Goal: Task Accomplishment & Management: Manage account settings

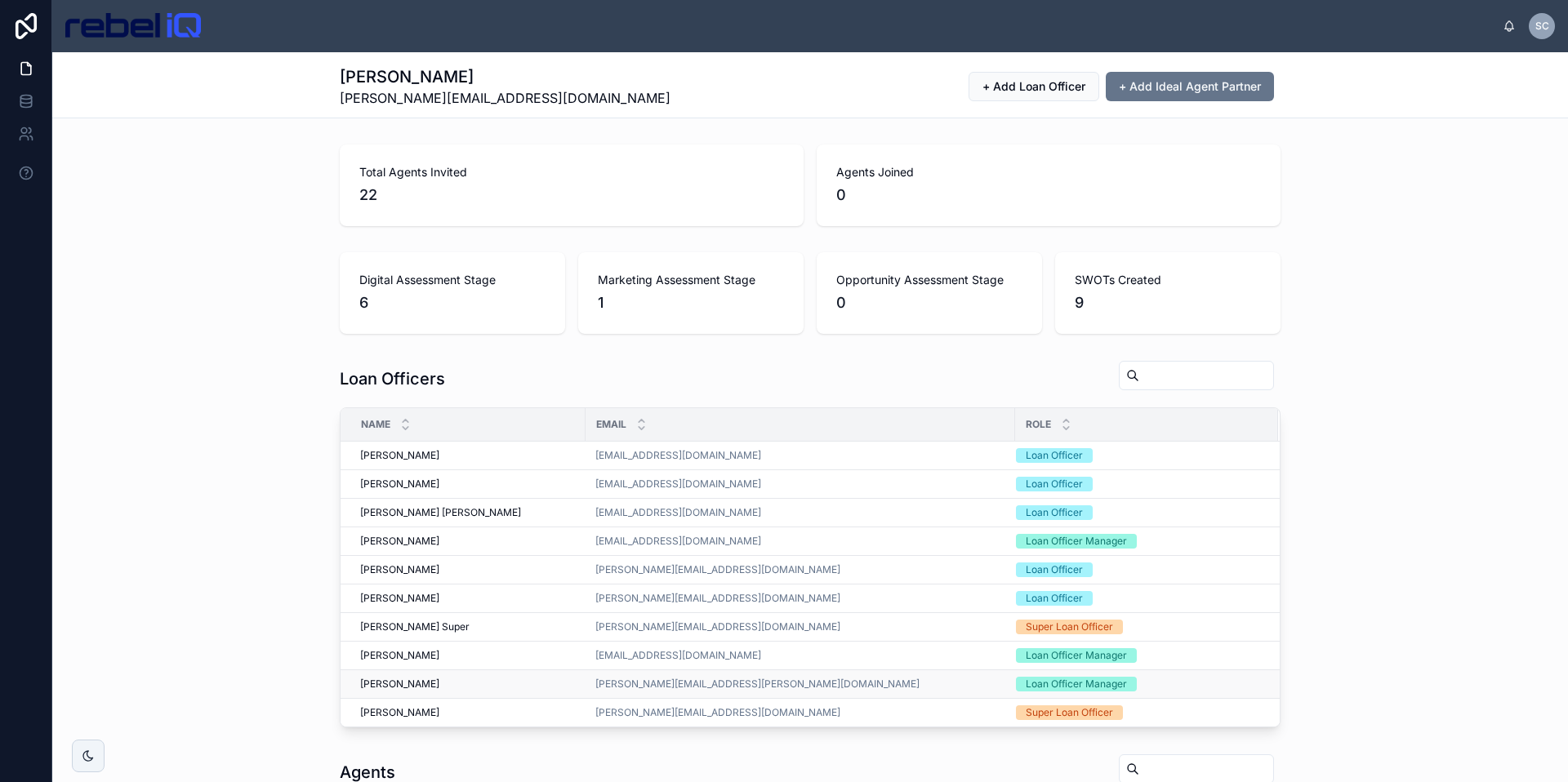
click at [418, 686] on div "[PERSON_NAME] [PERSON_NAME]" at bounding box center [468, 685] width 215 height 13
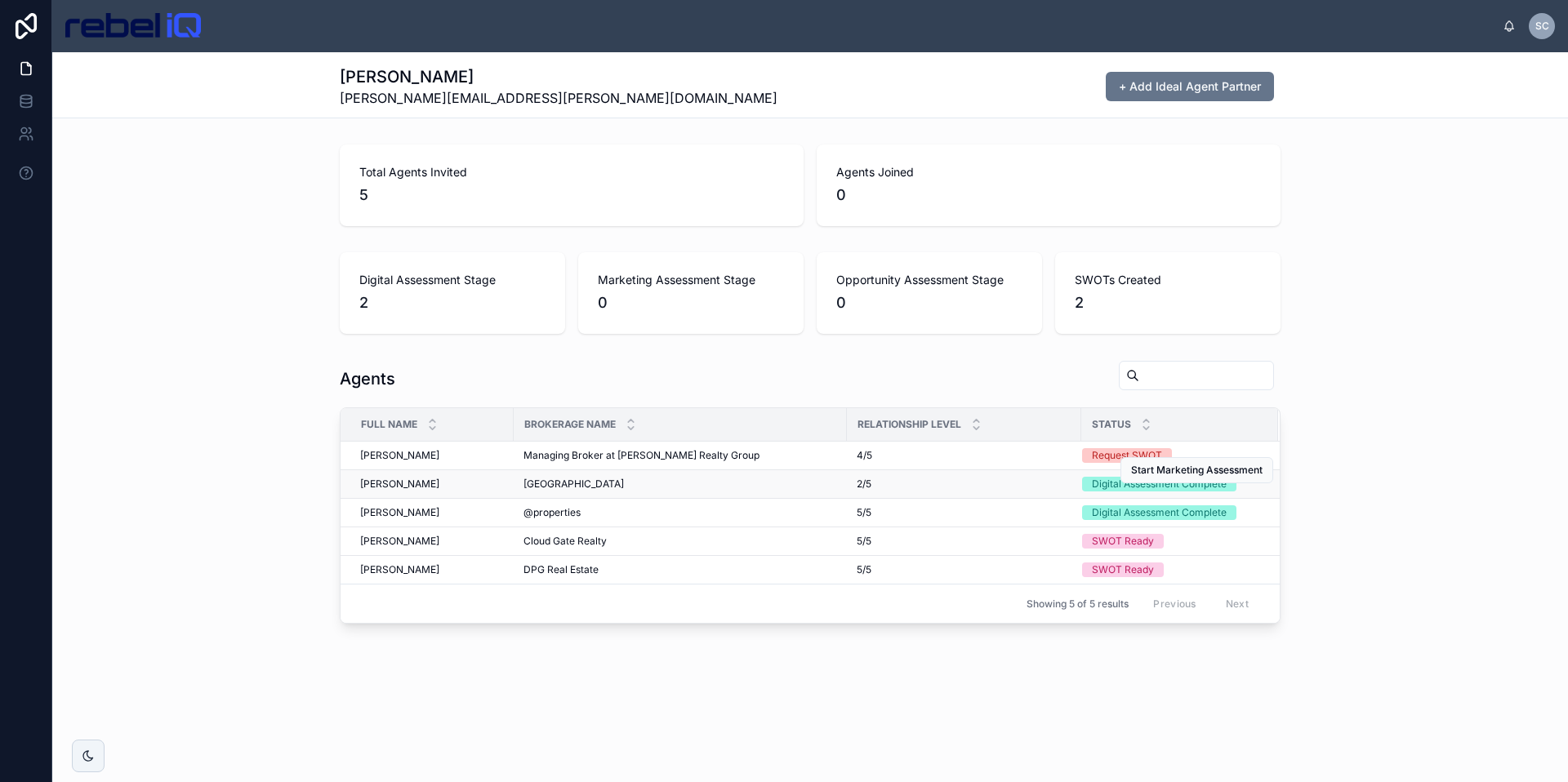
click at [1172, 488] on div "Digital Assessment Complete" at bounding box center [1159, 484] width 135 height 15
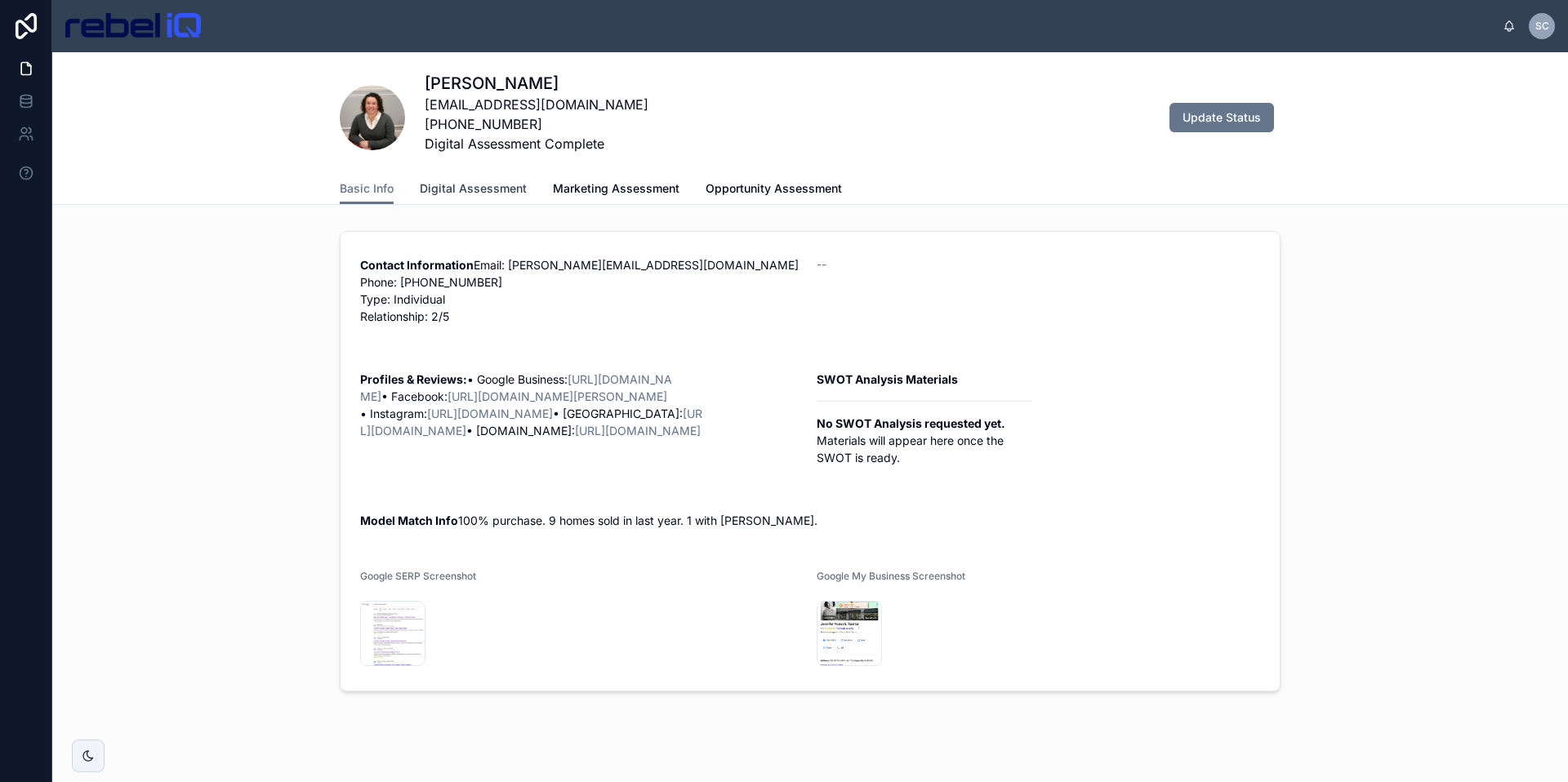
click at [460, 189] on span "Digital Assessment" at bounding box center [473, 189] width 107 height 17
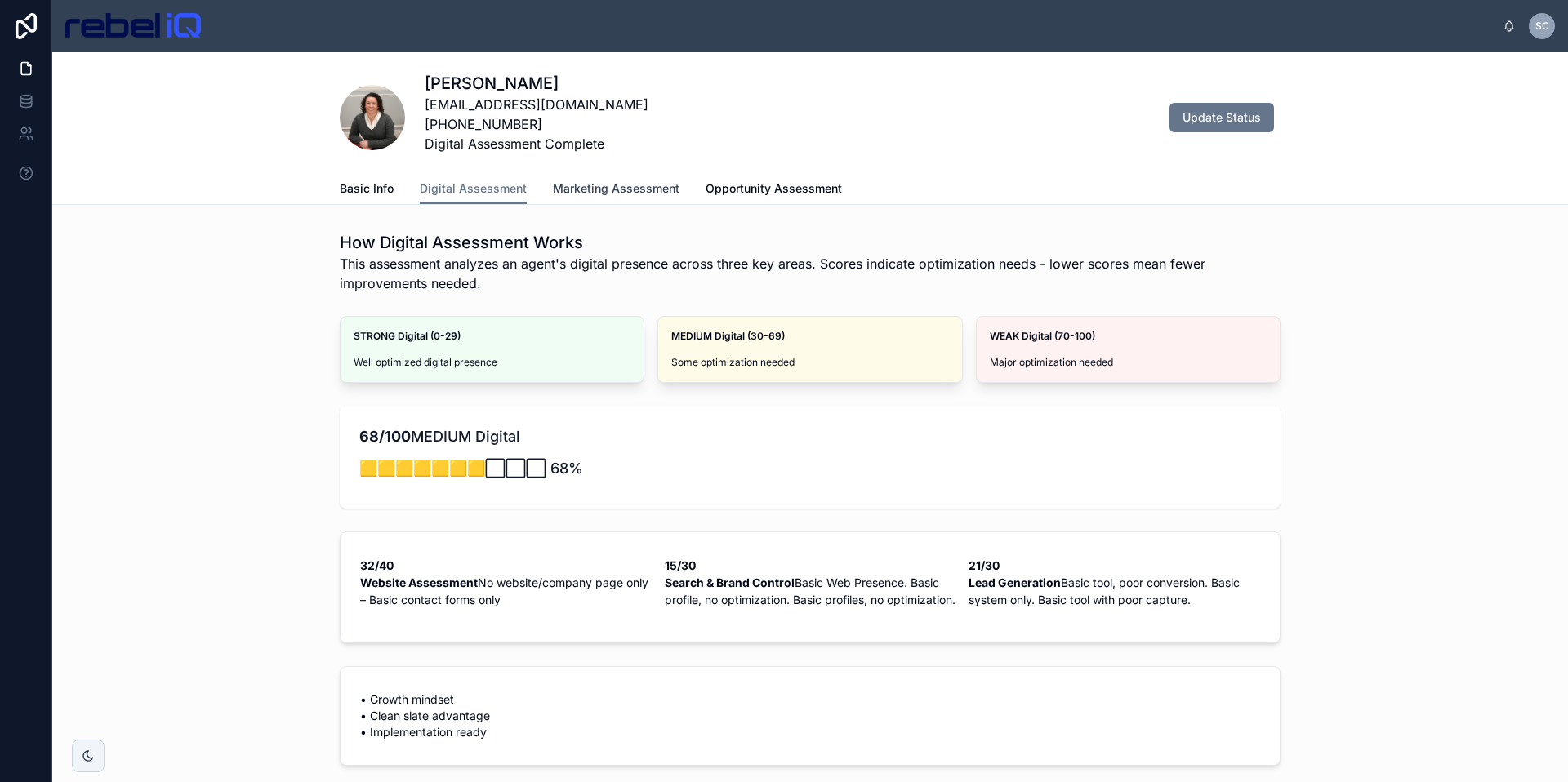
click at [636, 187] on span "Marketing Assessment" at bounding box center [616, 189] width 126 height 17
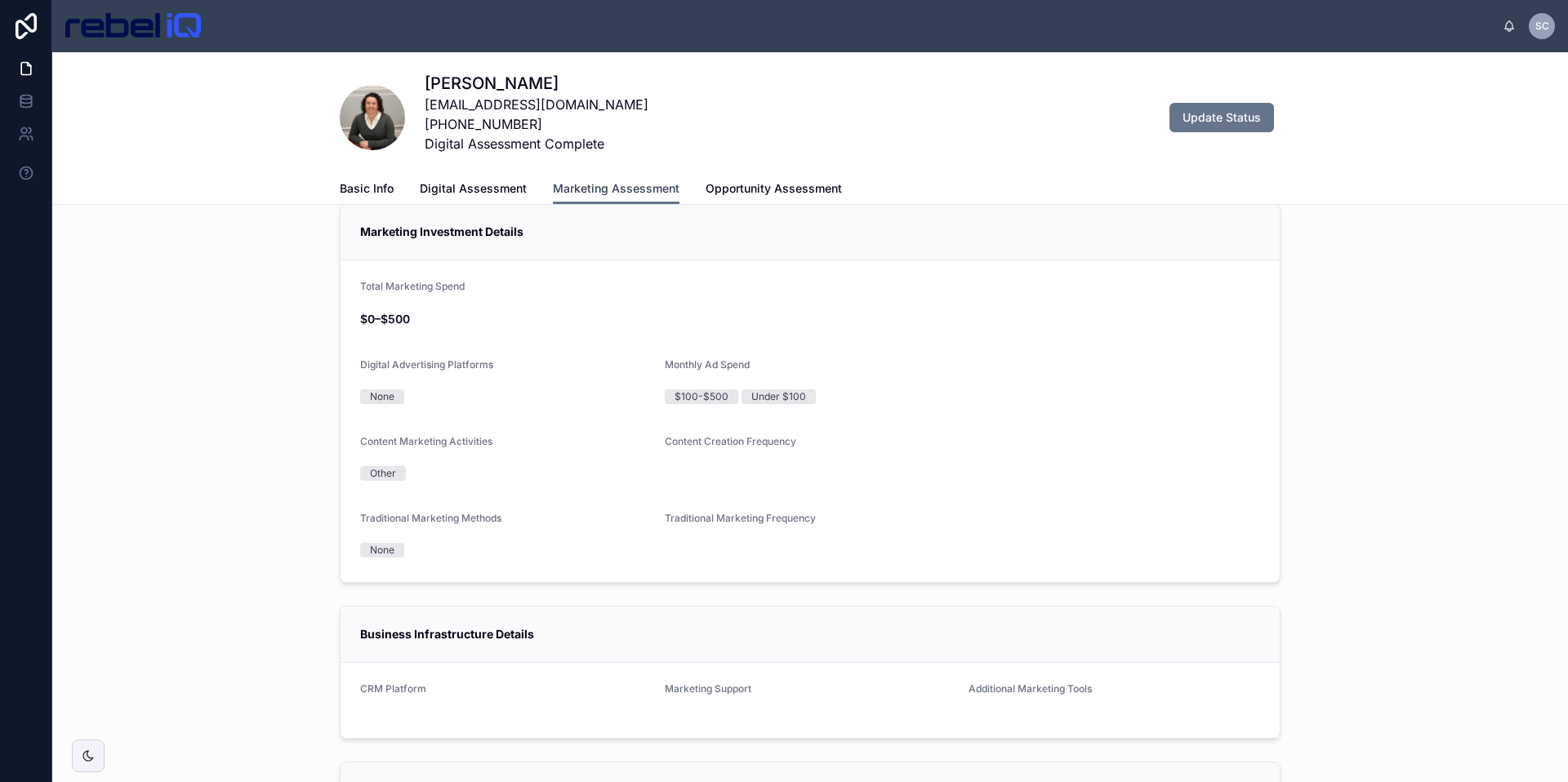
scroll to position [565, 0]
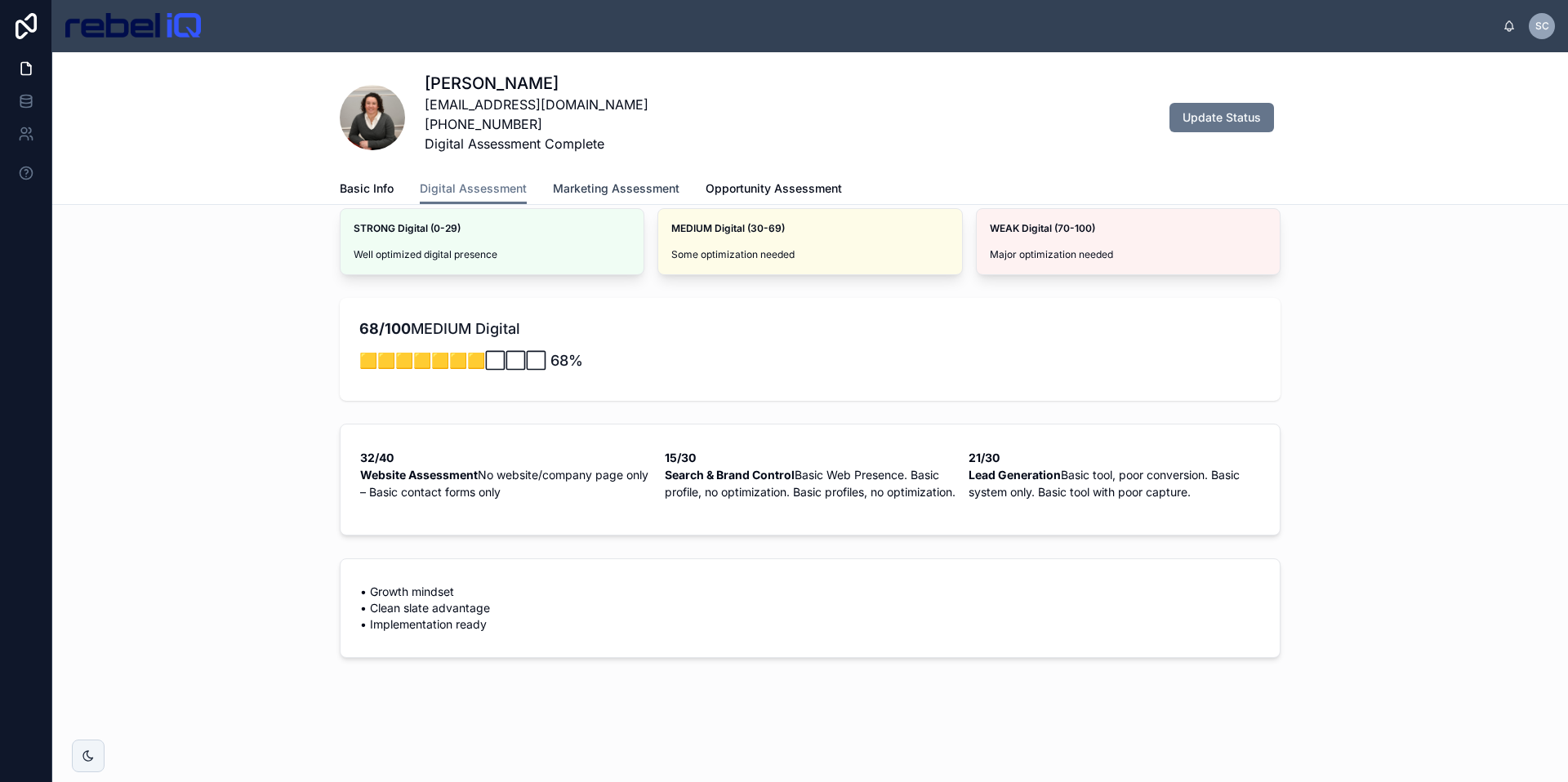
scroll to position [147, 0]
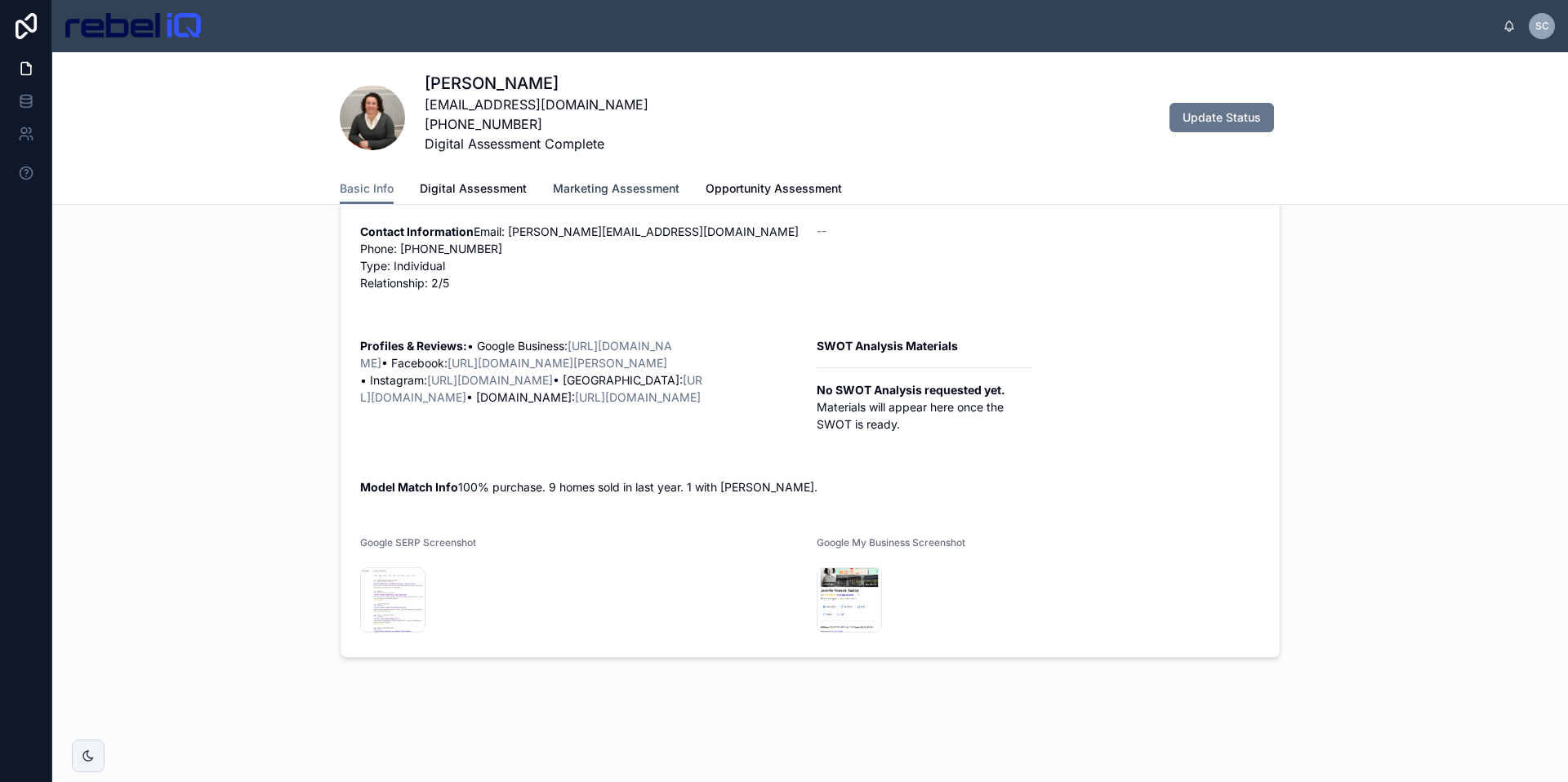
scroll to position [109, 0]
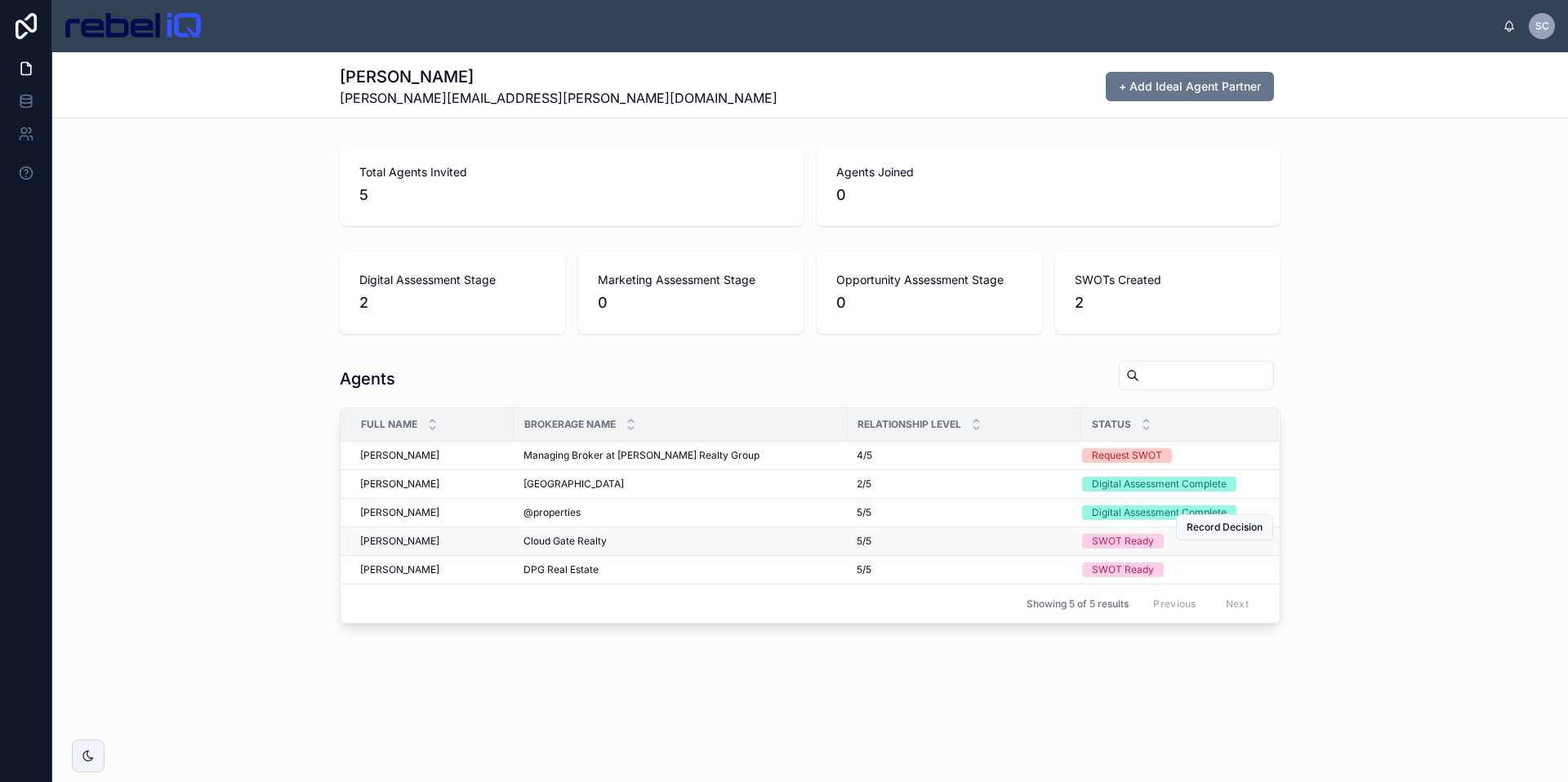
click at [571, 539] on span "Cloud Gate Realty" at bounding box center [565, 542] width 84 height 13
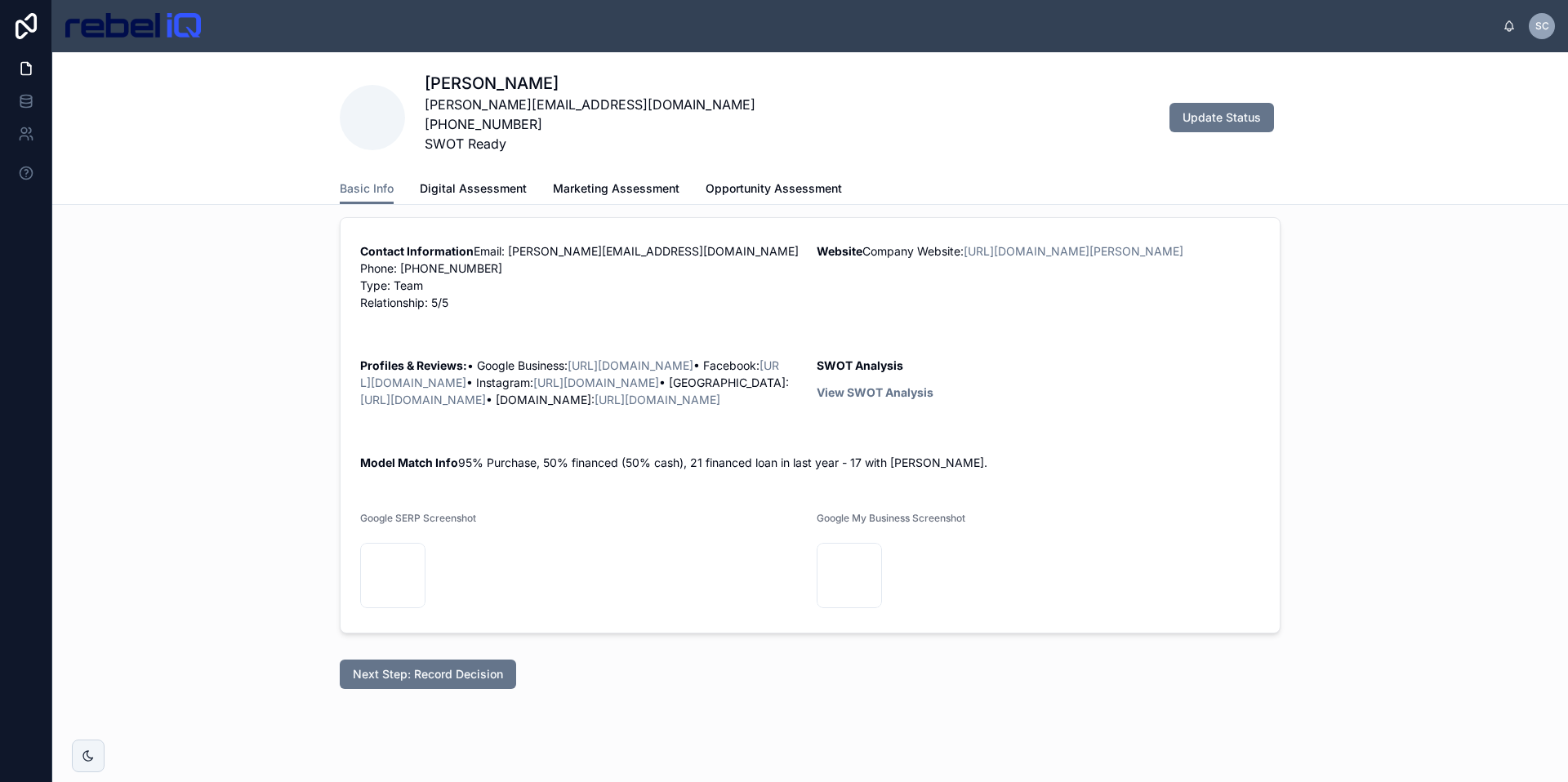
scroll to position [15, 0]
click at [860, 399] on strong "View SWOT Analysis" at bounding box center [875, 391] width 117 height 14
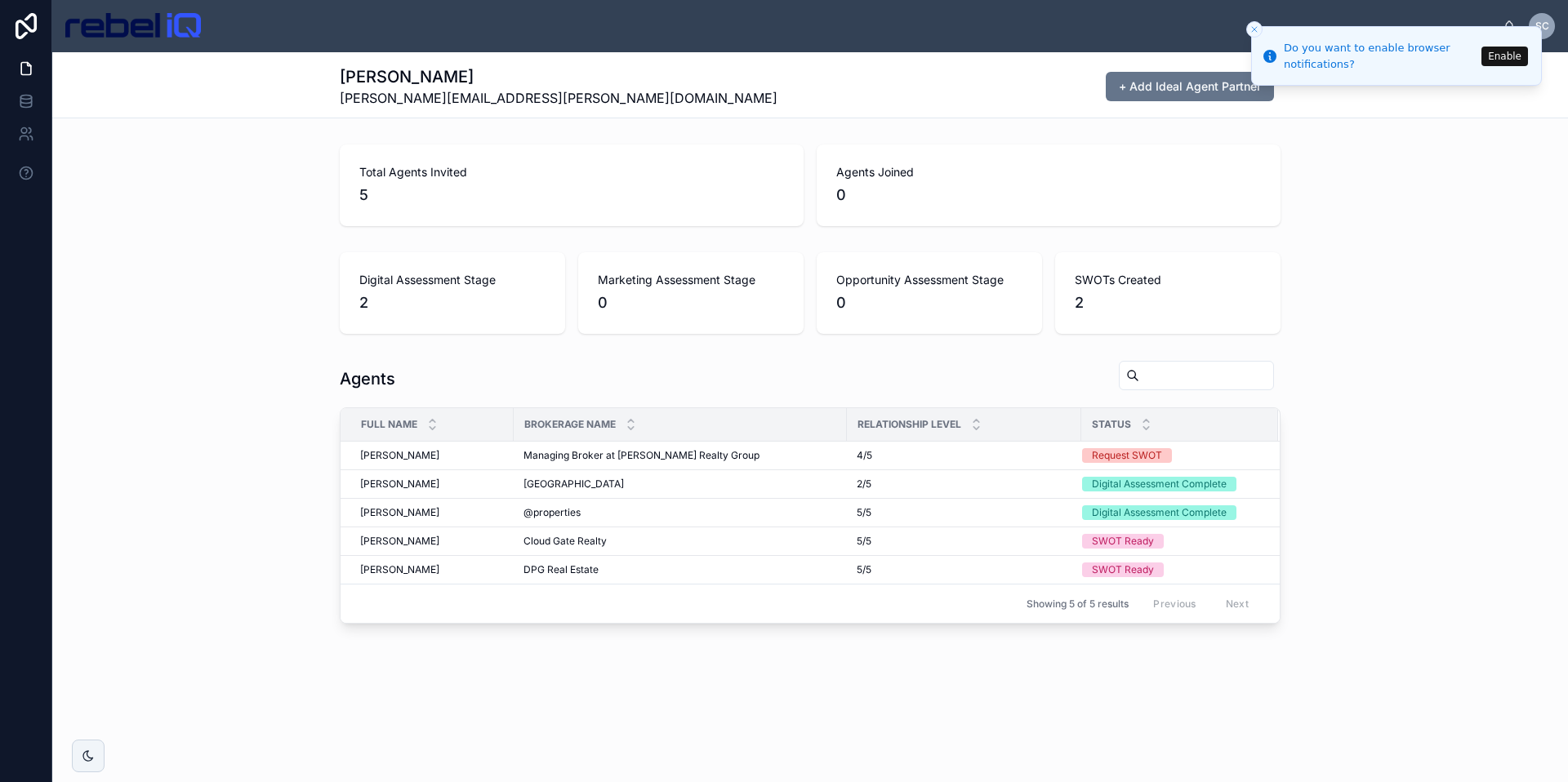
click at [629, 381] on div "Agents" at bounding box center [810, 378] width 941 height 37
click at [1107, 481] on div "Digital Assessment Complete" at bounding box center [1159, 484] width 135 height 15
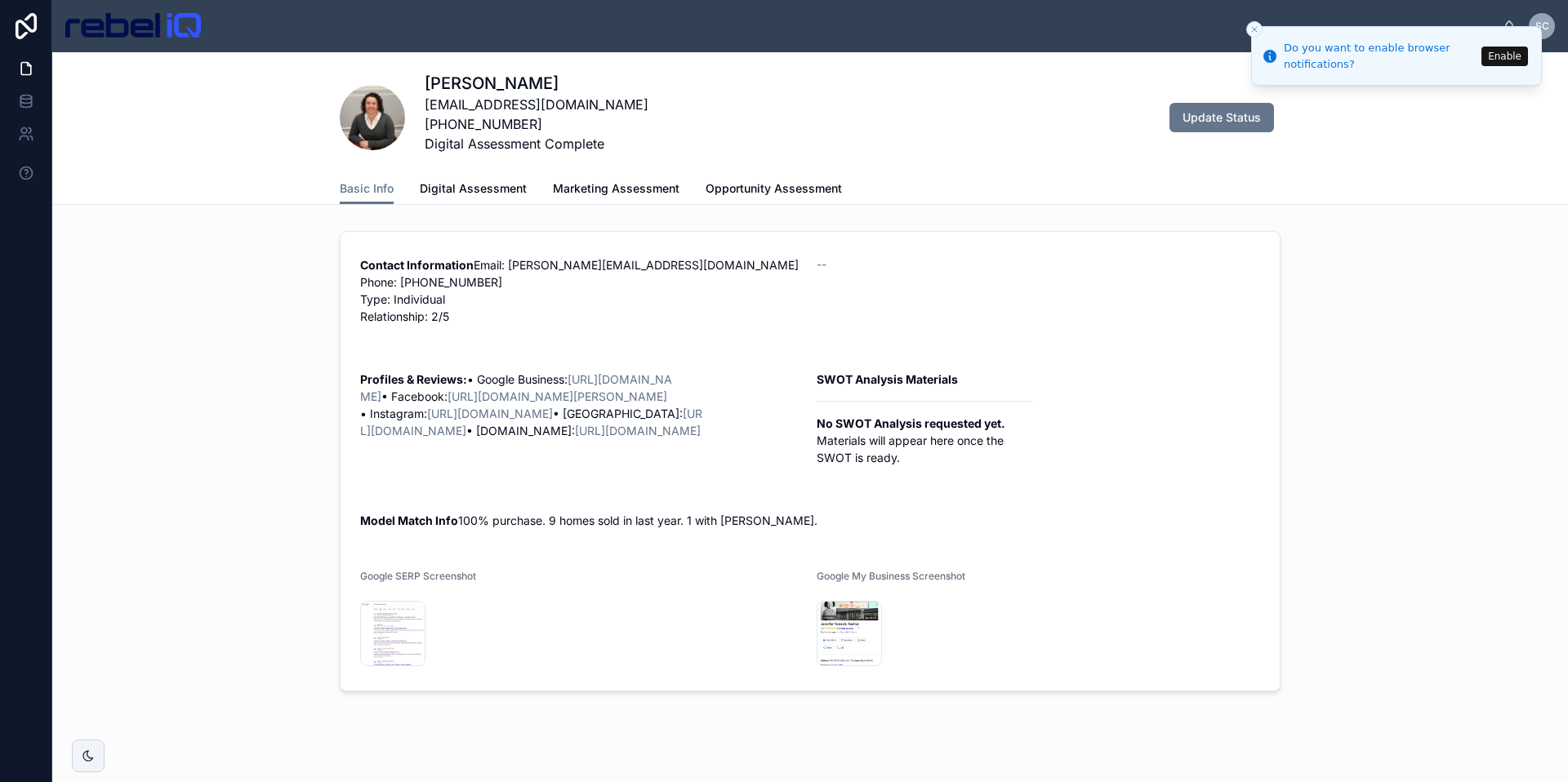
click at [913, 459] on p "No SWOT Analysis requested yet. Materials will appear here once the SWOT is rea…" at bounding box center [924, 440] width 215 height 51
click at [1256, 27] on line "Close toast" at bounding box center [1254, 29] width 5 height 5
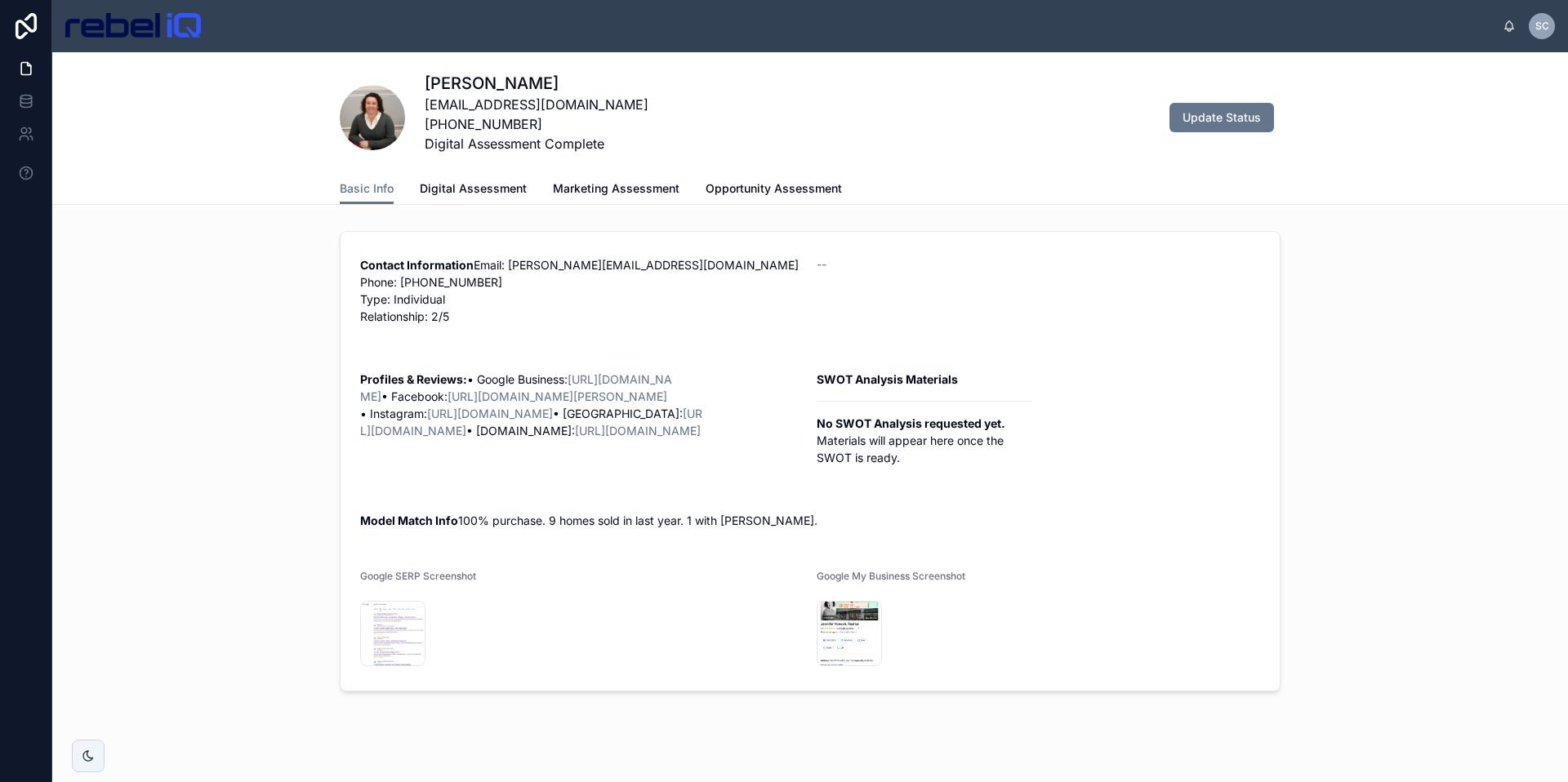
click at [857, 79] on div "[PERSON_NAME] [PERSON_NAME][EMAIL_ADDRESS][DOMAIN_NAME] [PHONE_NUMBER] Digital …" at bounding box center [810, 117] width 941 height 92
click at [861, 408] on div "SWOT Analysis Materials No SWOT Analysis requested yet. Materials will appear h…" at bounding box center [924, 418] width 215 height 96
click at [866, 462] on p "No SWOT Analysis requested yet. Materials will appear here once the SWOT is rea…" at bounding box center [924, 440] width 215 height 51
click at [476, 200] on link "Digital Assessment" at bounding box center [473, 190] width 107 height 32
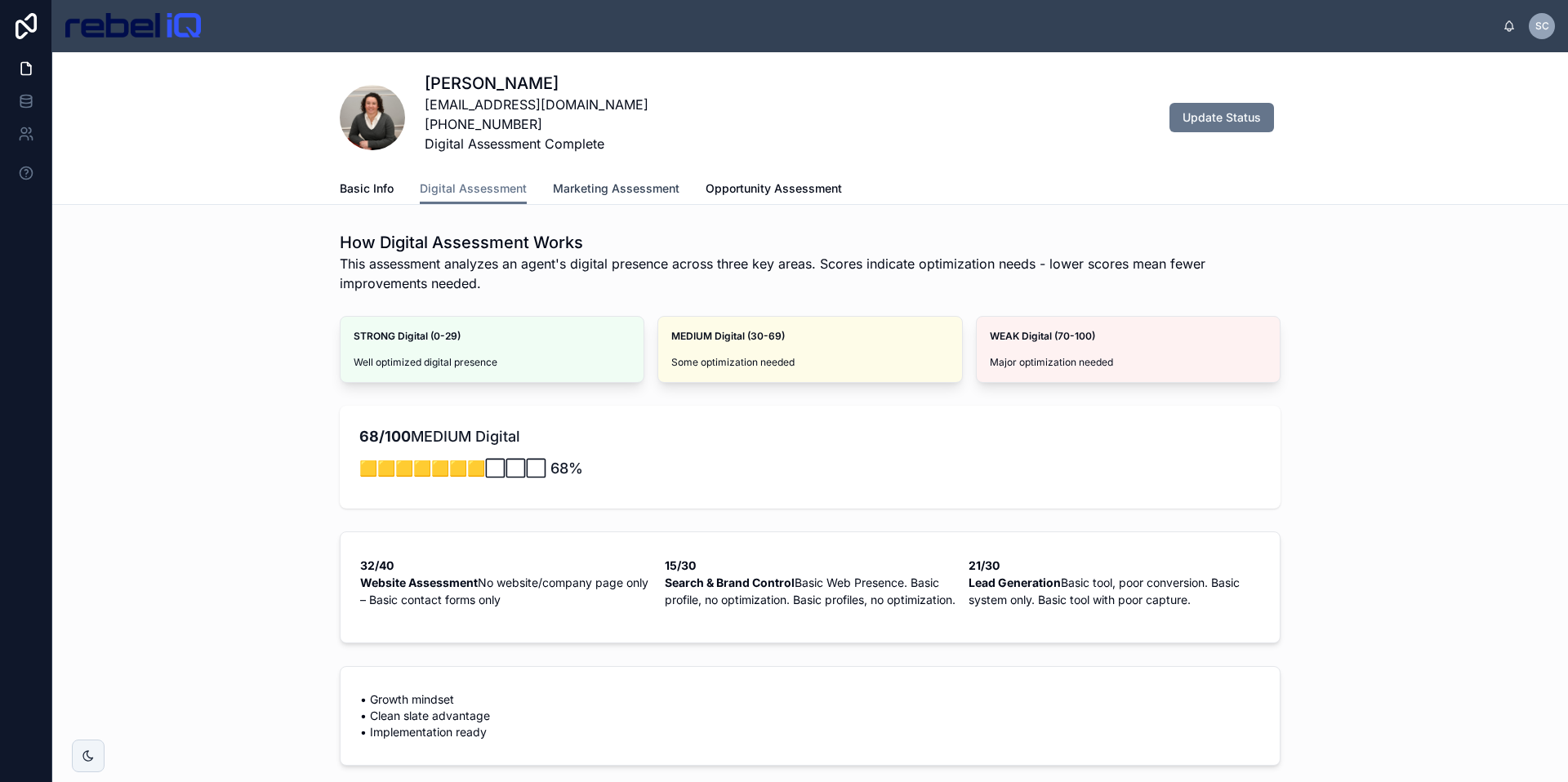
click at [640, 186] on span "Marketing Assessment" at bounding box center [616, 189] width 126 height 17
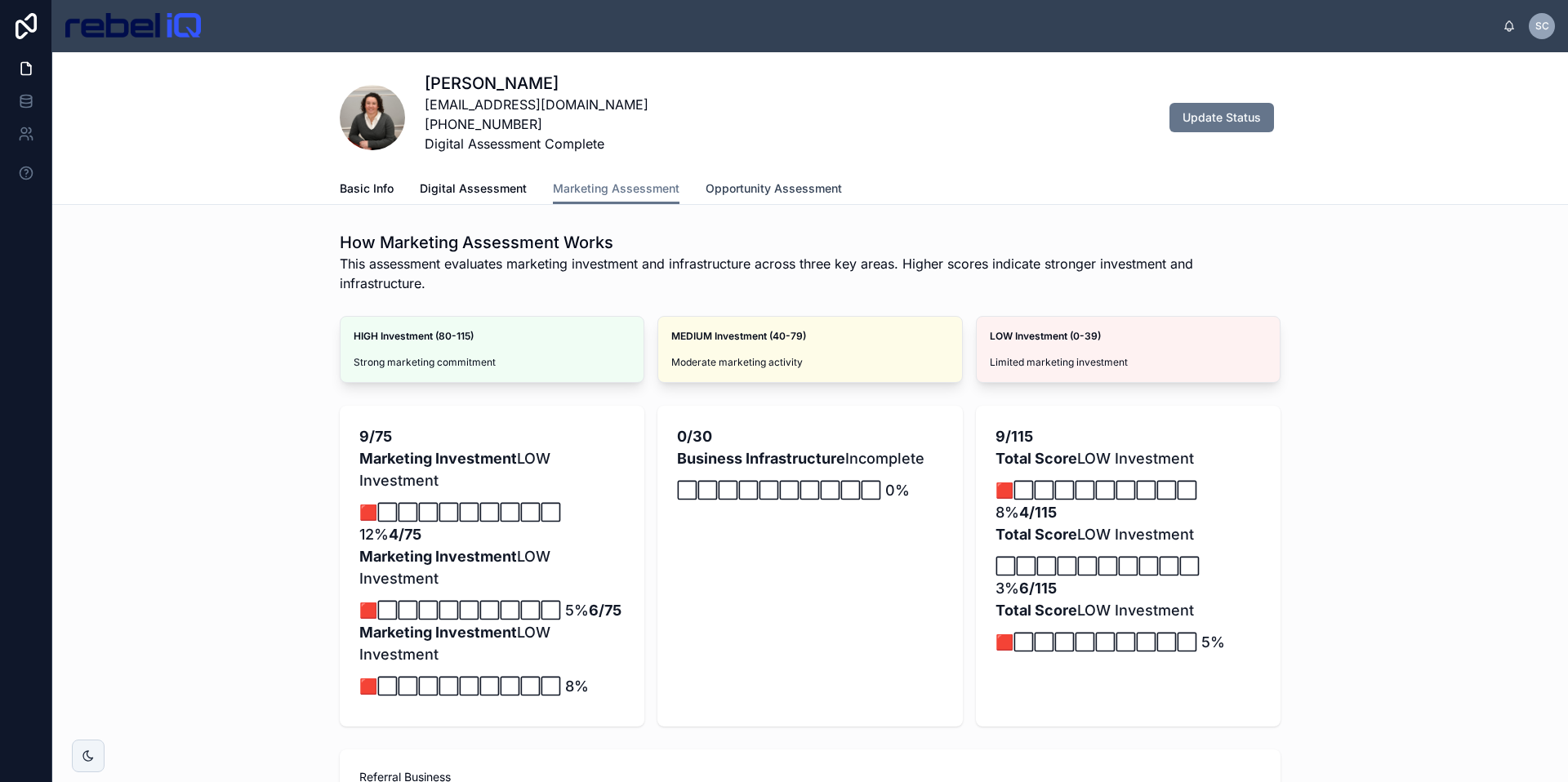
click at [776, 183] on span "Opportunity Assessment" at bounding box center [774, 189] width 136 height 17
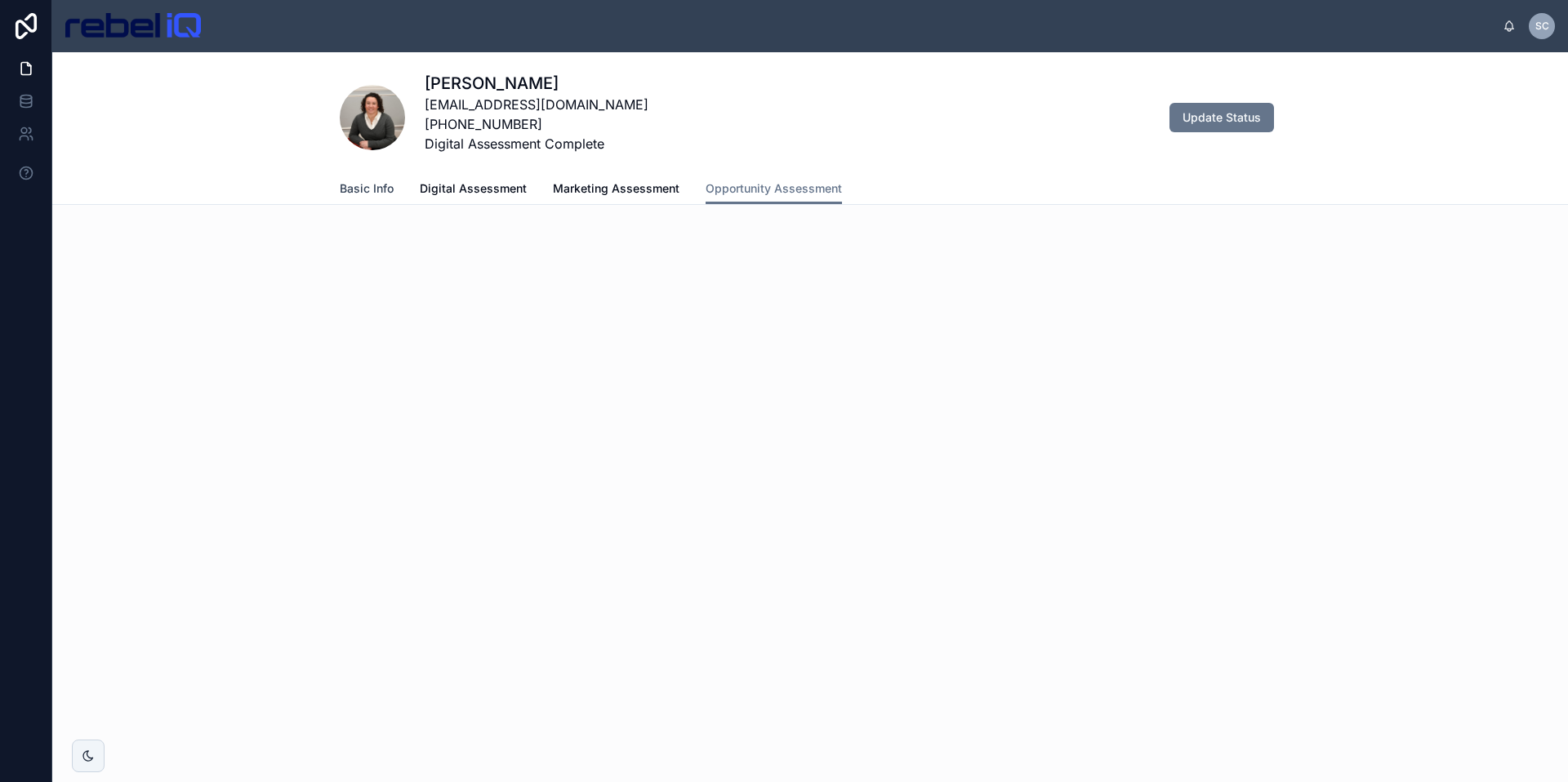
click at [375, 176] on link "Basic Info" at bounding box center [366, 190] width 54 height 32
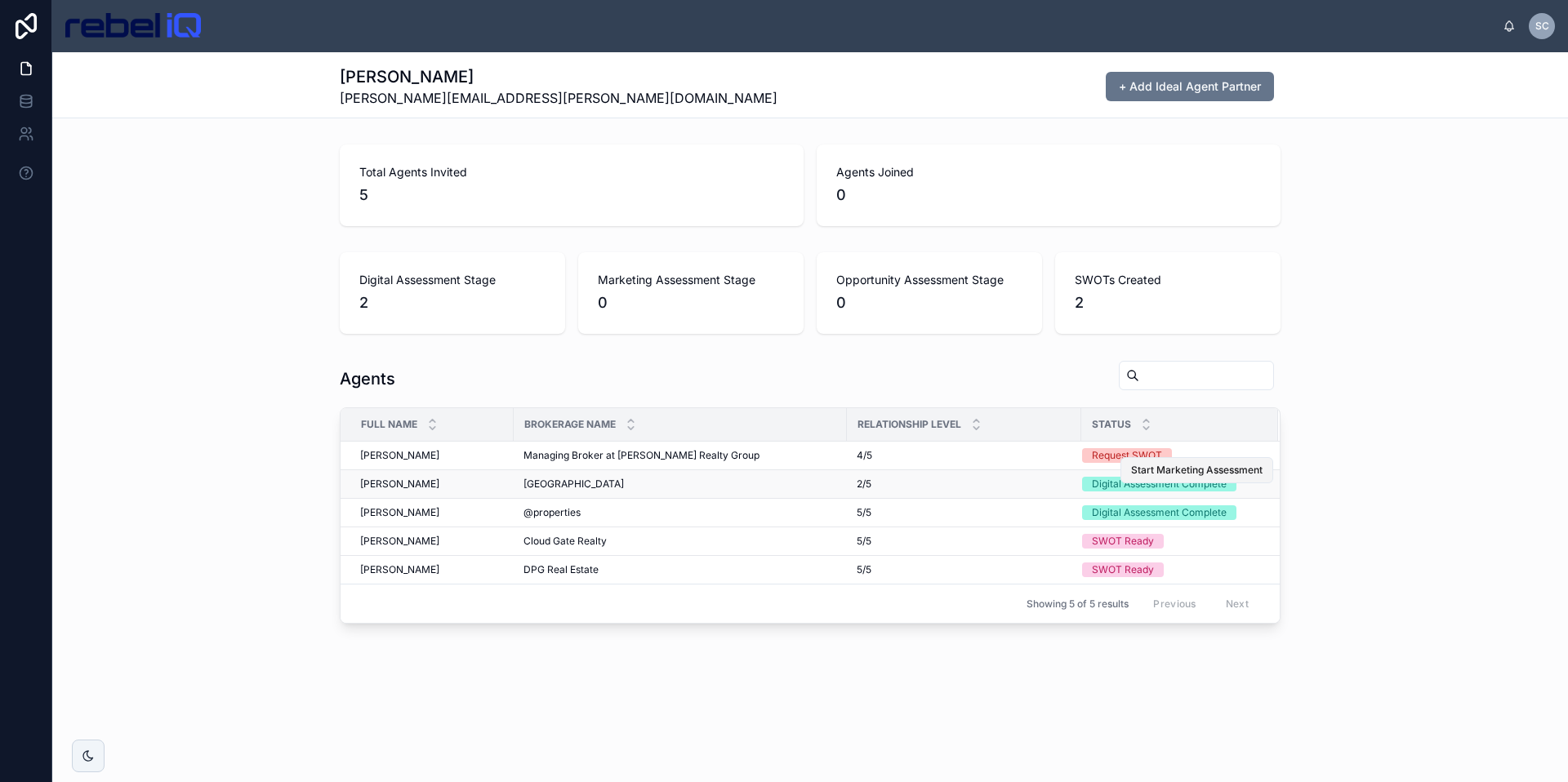
click at [1130, 480] on button "Start Marketing Assessment" at bounding box center [1197, 470] width 153 height 26
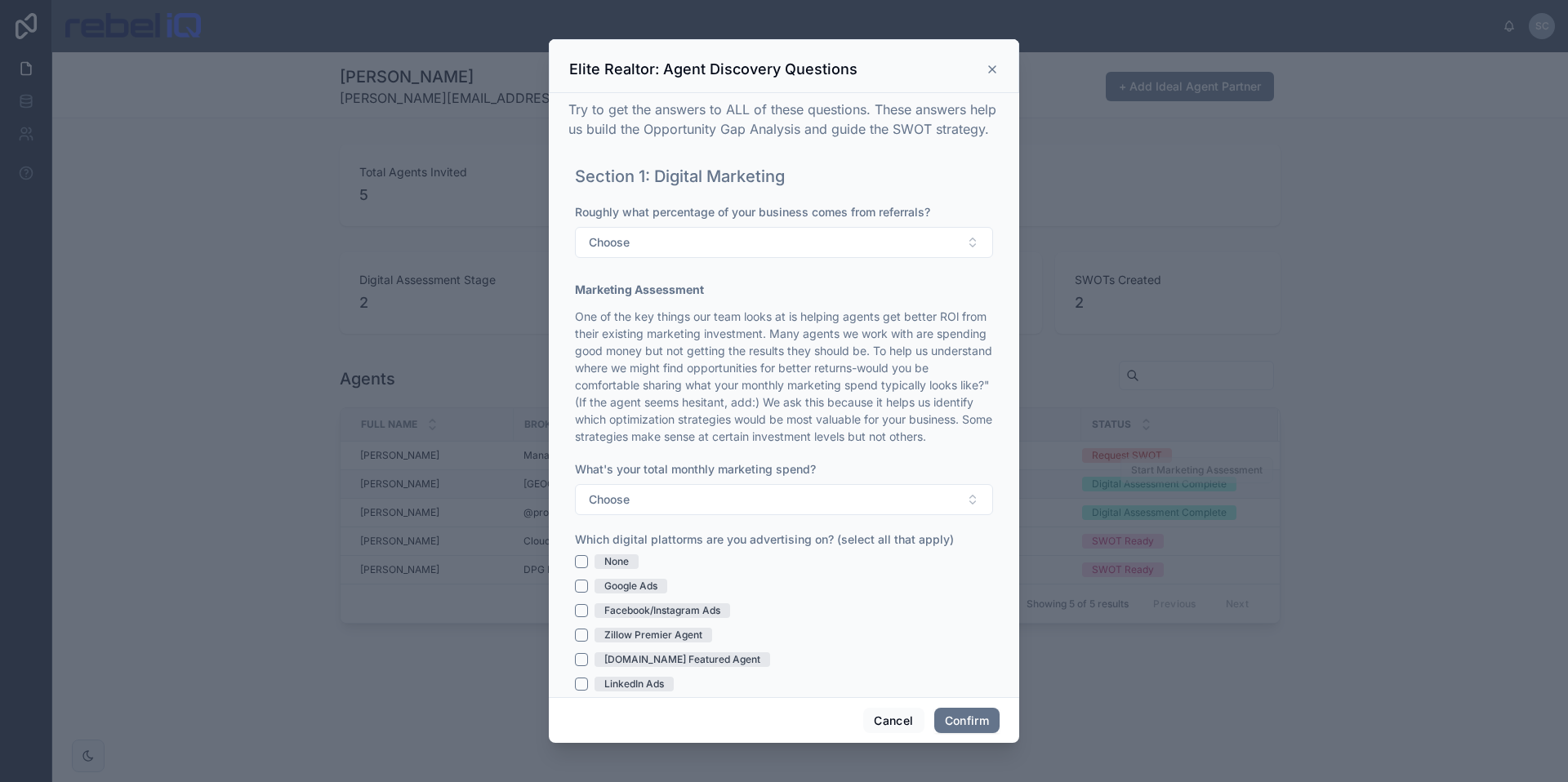
click at [1001, 66] on div "Elite Realtor: Agent Discovery Questions" at bounding box center [784, 66] width 470 height 54
click at [994, 65] on icon at bounding box center [993, 70] width 13 height 13
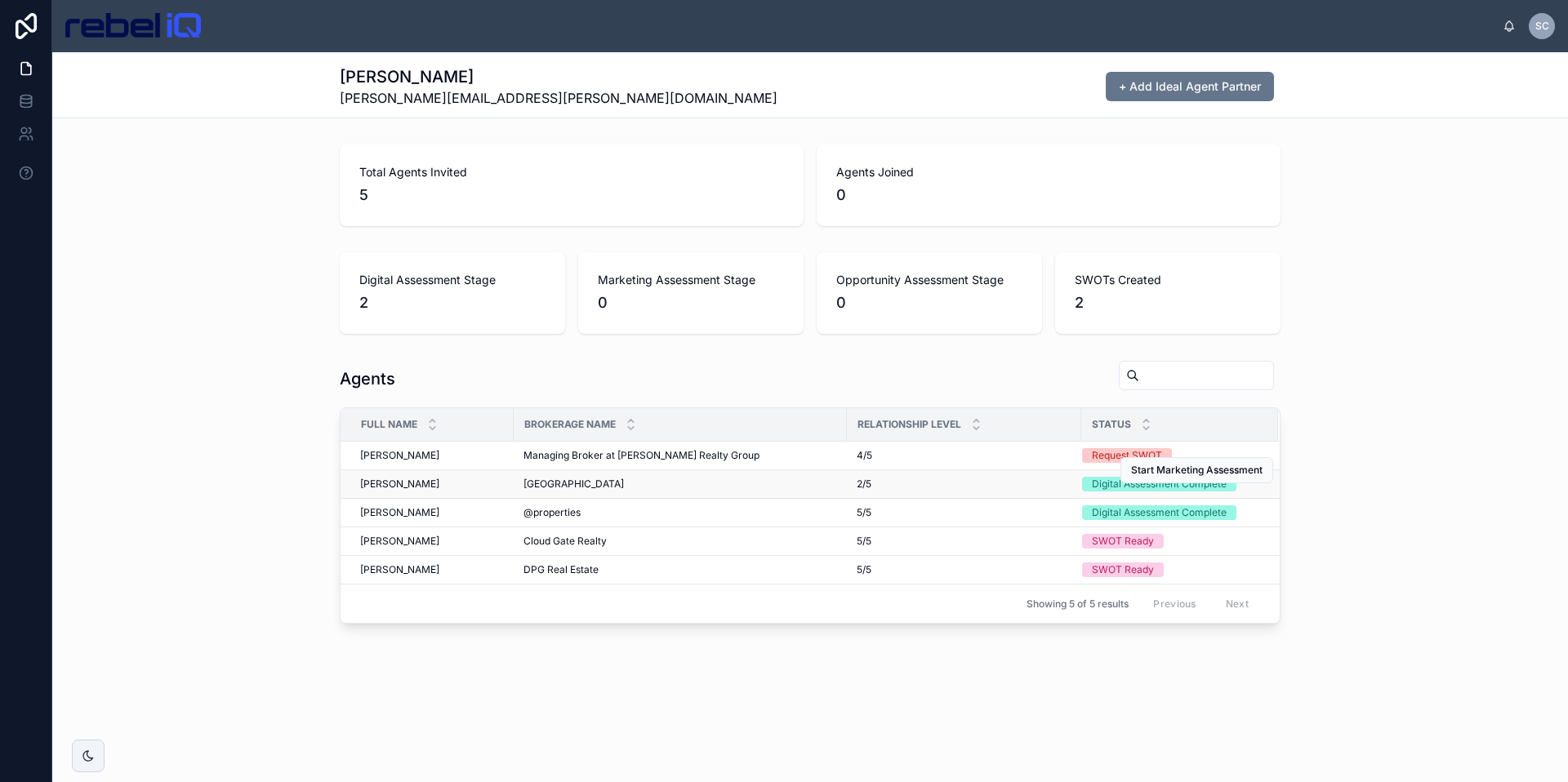
click at [497, 490] on div "[PERSON_NAME] Vonish [PERSON_NAME] Vonish" at bounding box center [431, 484] width 144 height 13
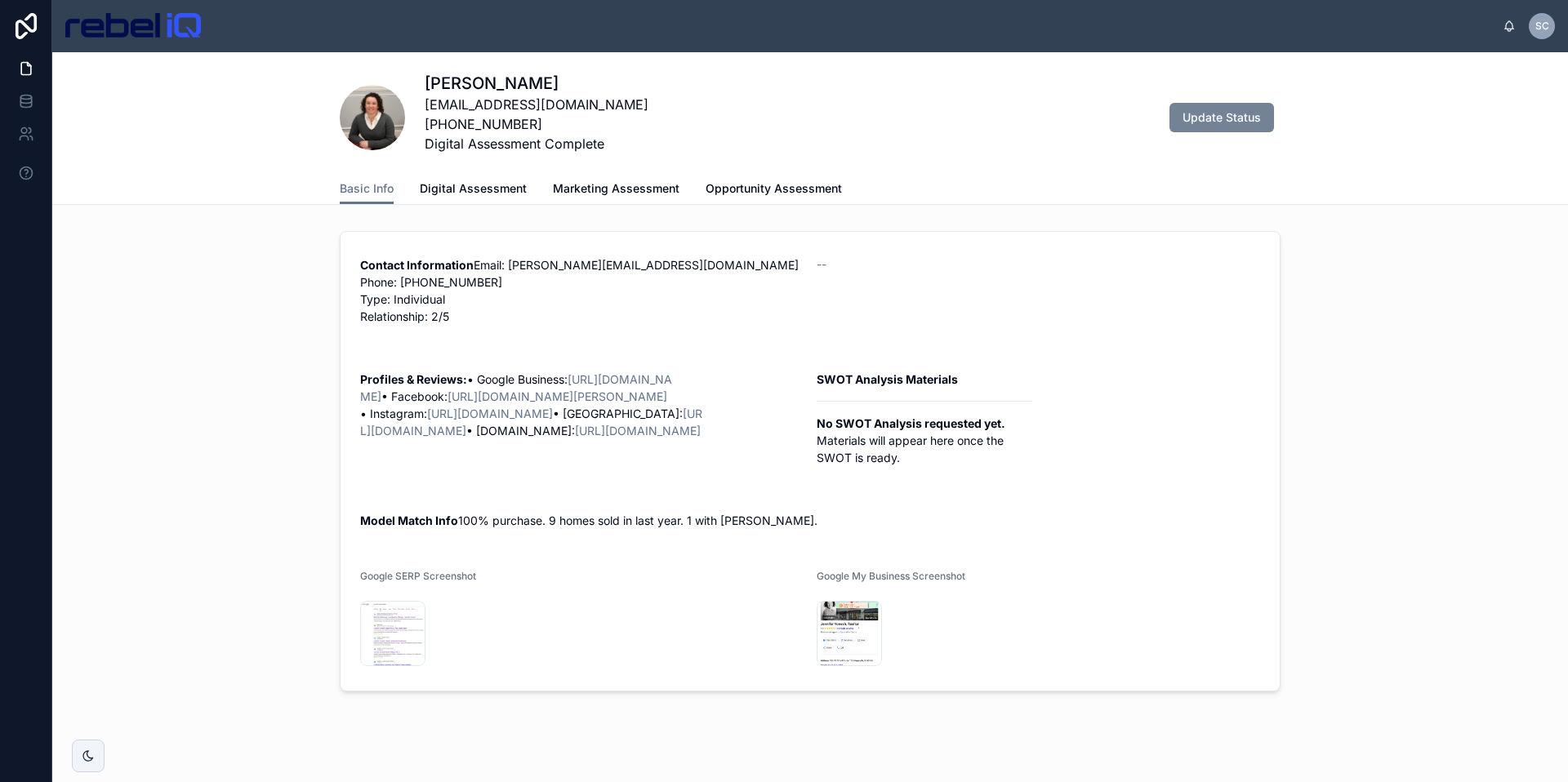
click at [1189, 115] on span "Update Status" at bounding box center [1222, 118] width 79 height 17
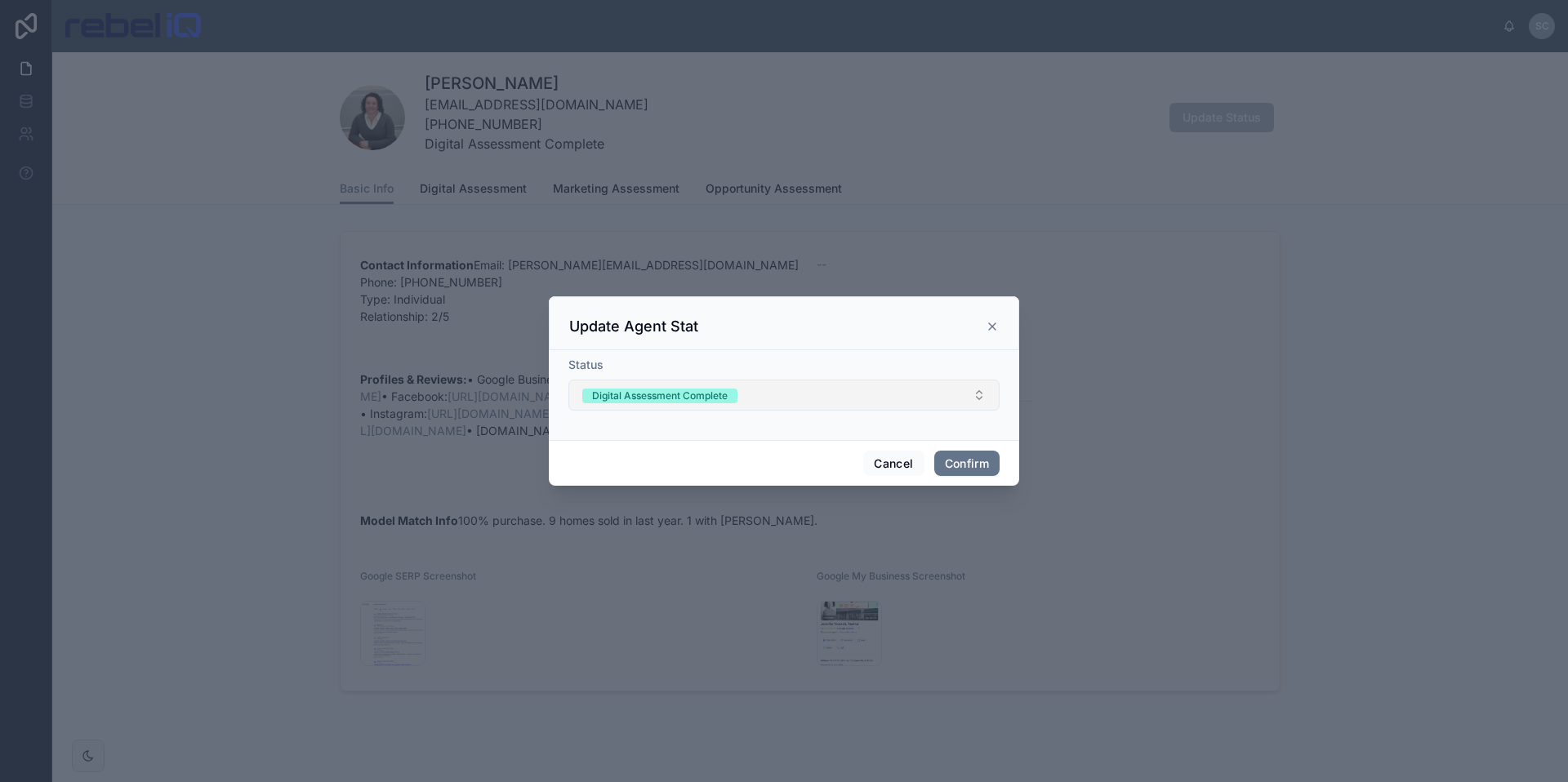
click at [904, 396] on button "Digital Assessment Complete" at bounding box center [784, 394] width 431 height 31
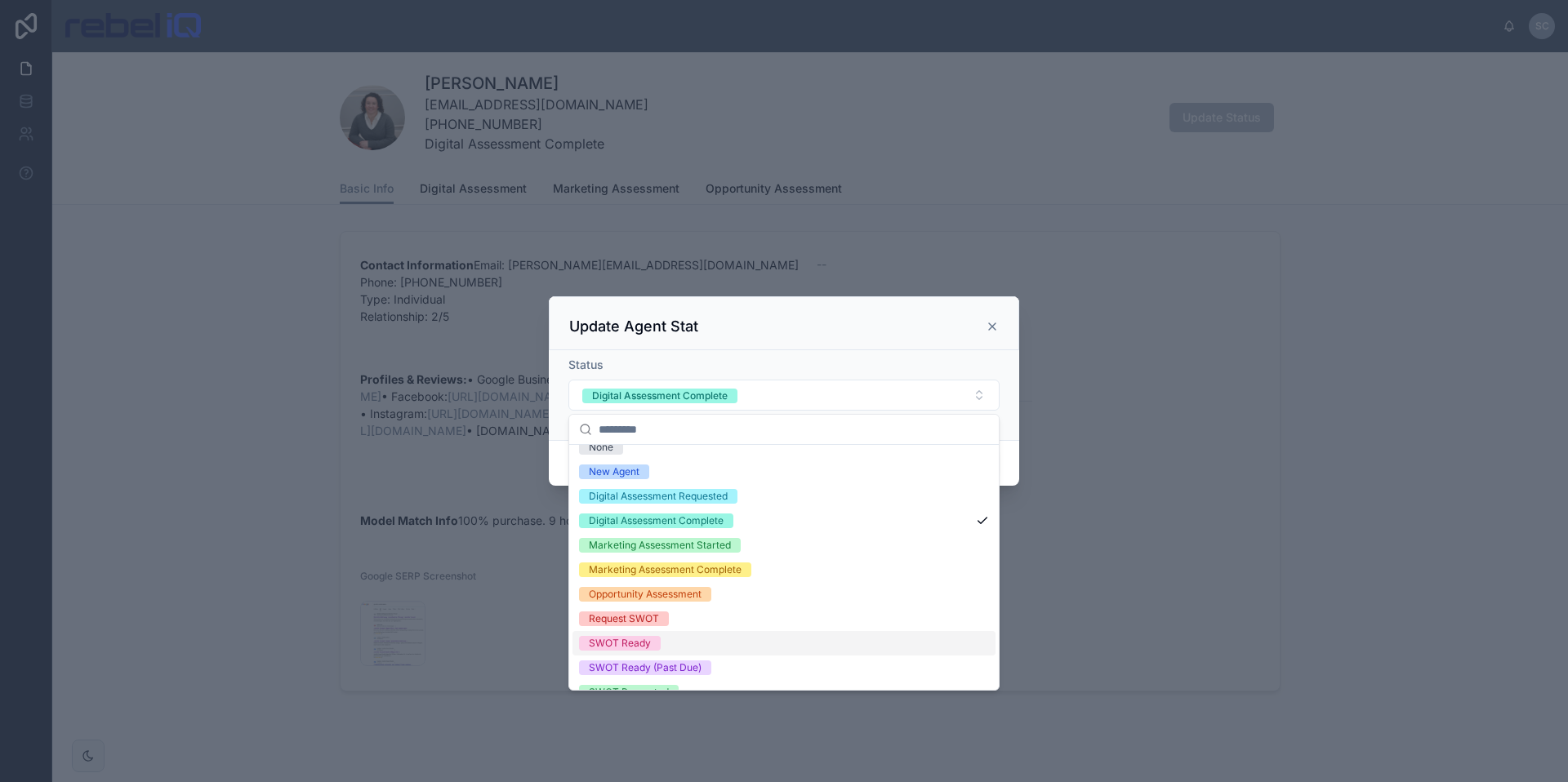
scroll to position [15, 0]
click at [778, 636] on div "SWOT Ready" at bounding box center [784, 642] width 423 height 24
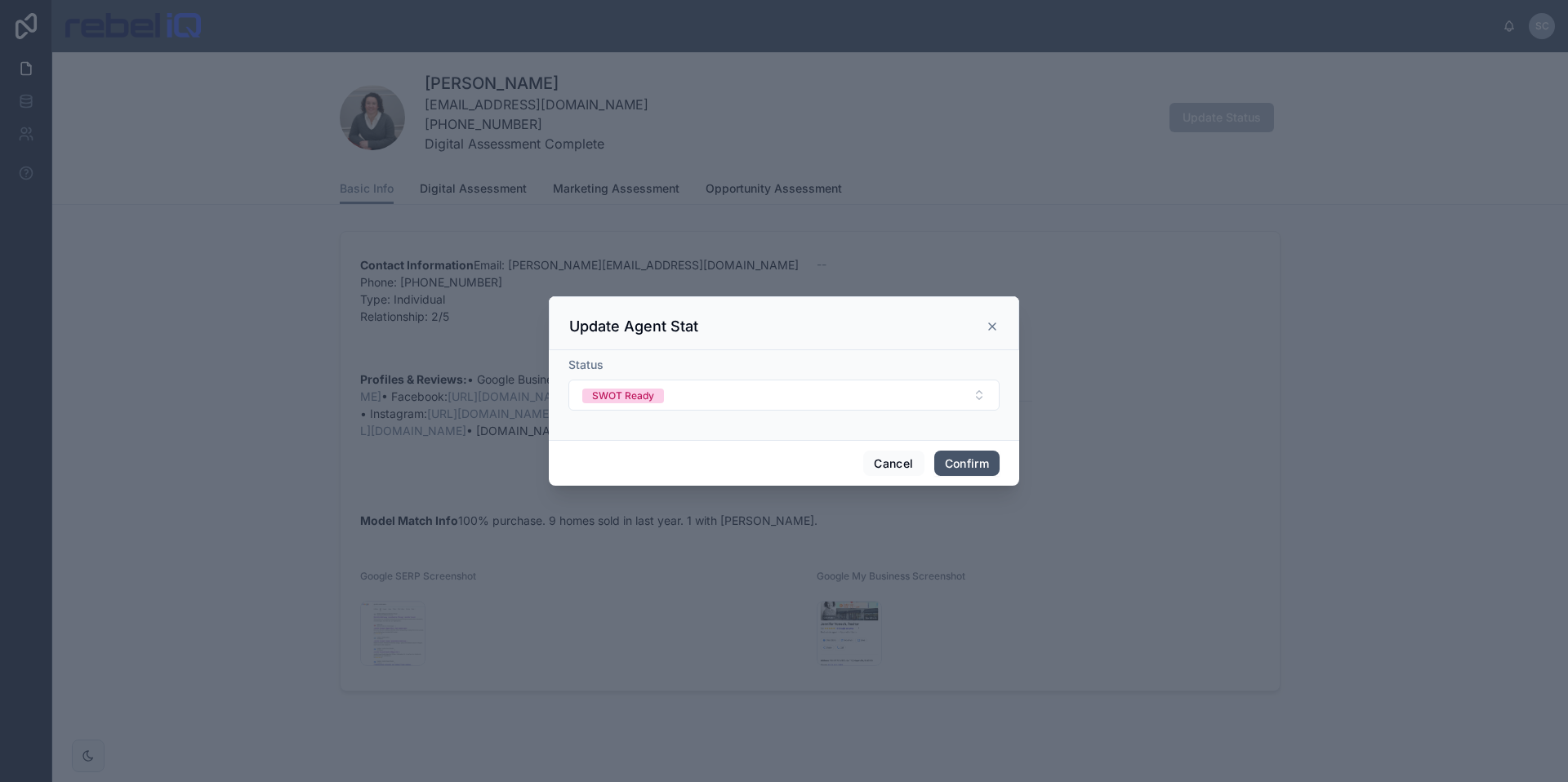
click at [987, 459] on button "Confirm" at bounding box center [967, 464] width 65 height 26
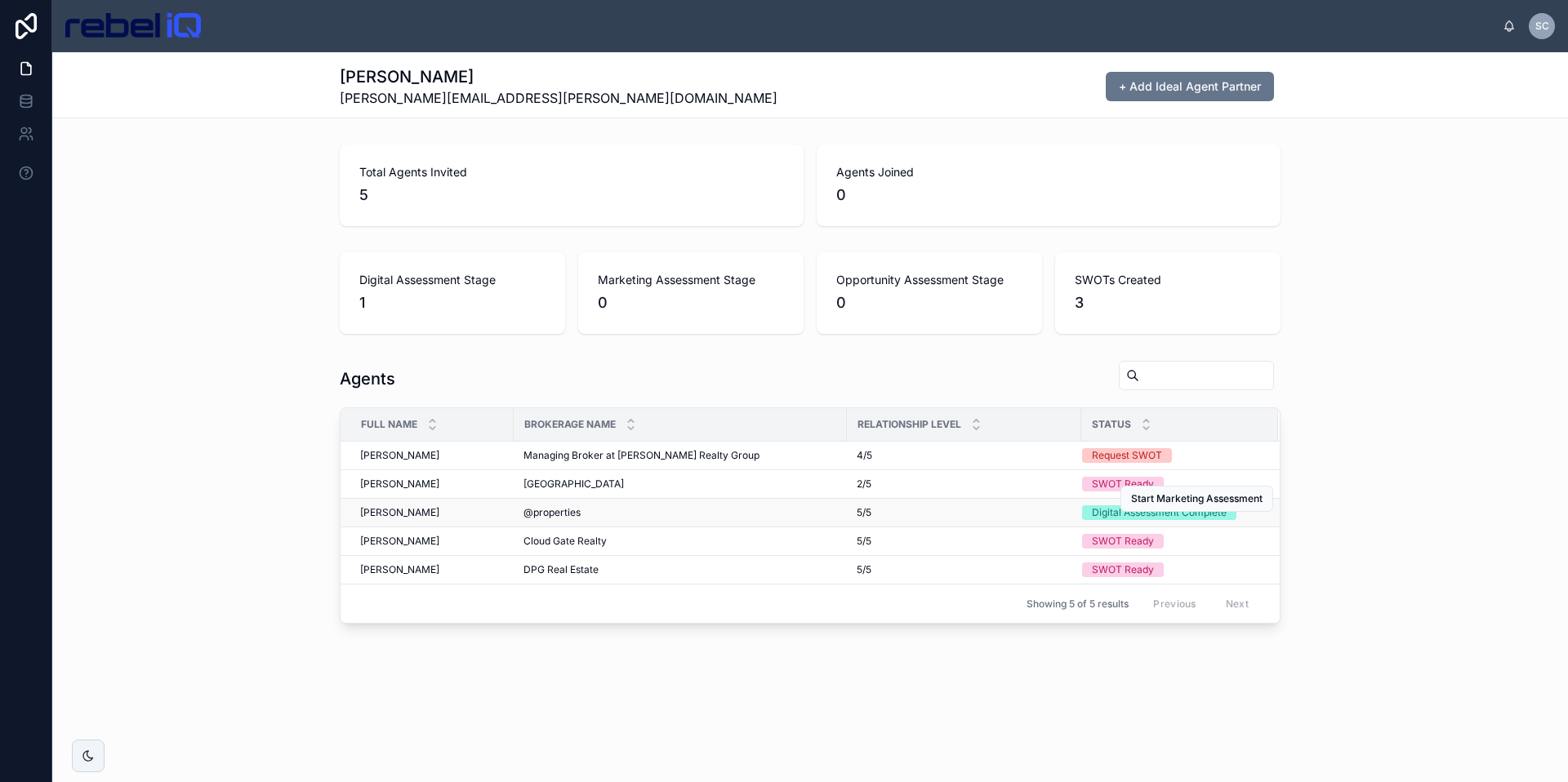
click at [1178, 517] on div "Digital Assessment Complete" at bounding box center [1159, 513] width 135 height 15
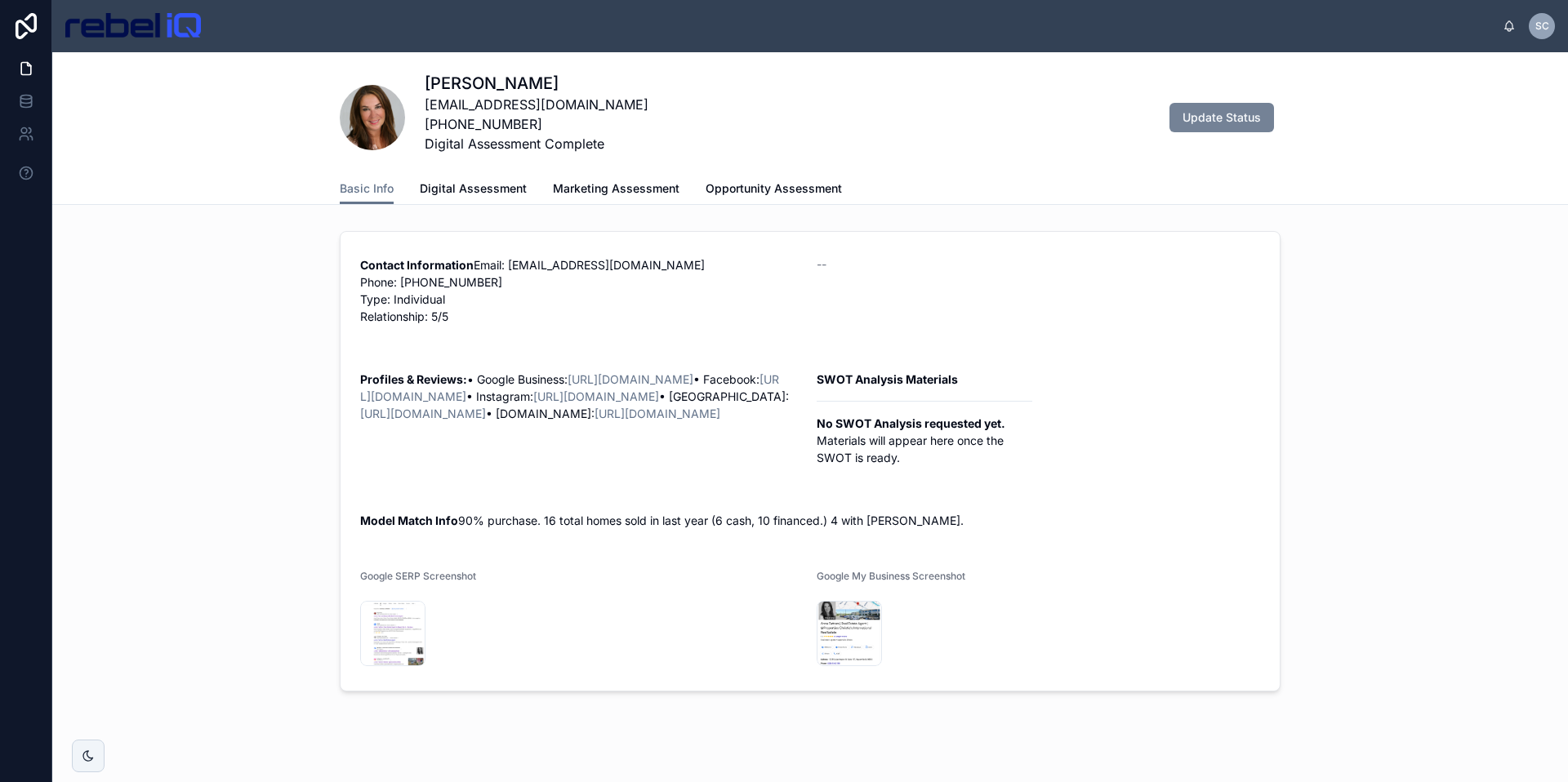
click at [1170, 125] on button "Update Status" at bounding box center [1222, 118] width 105 height 30
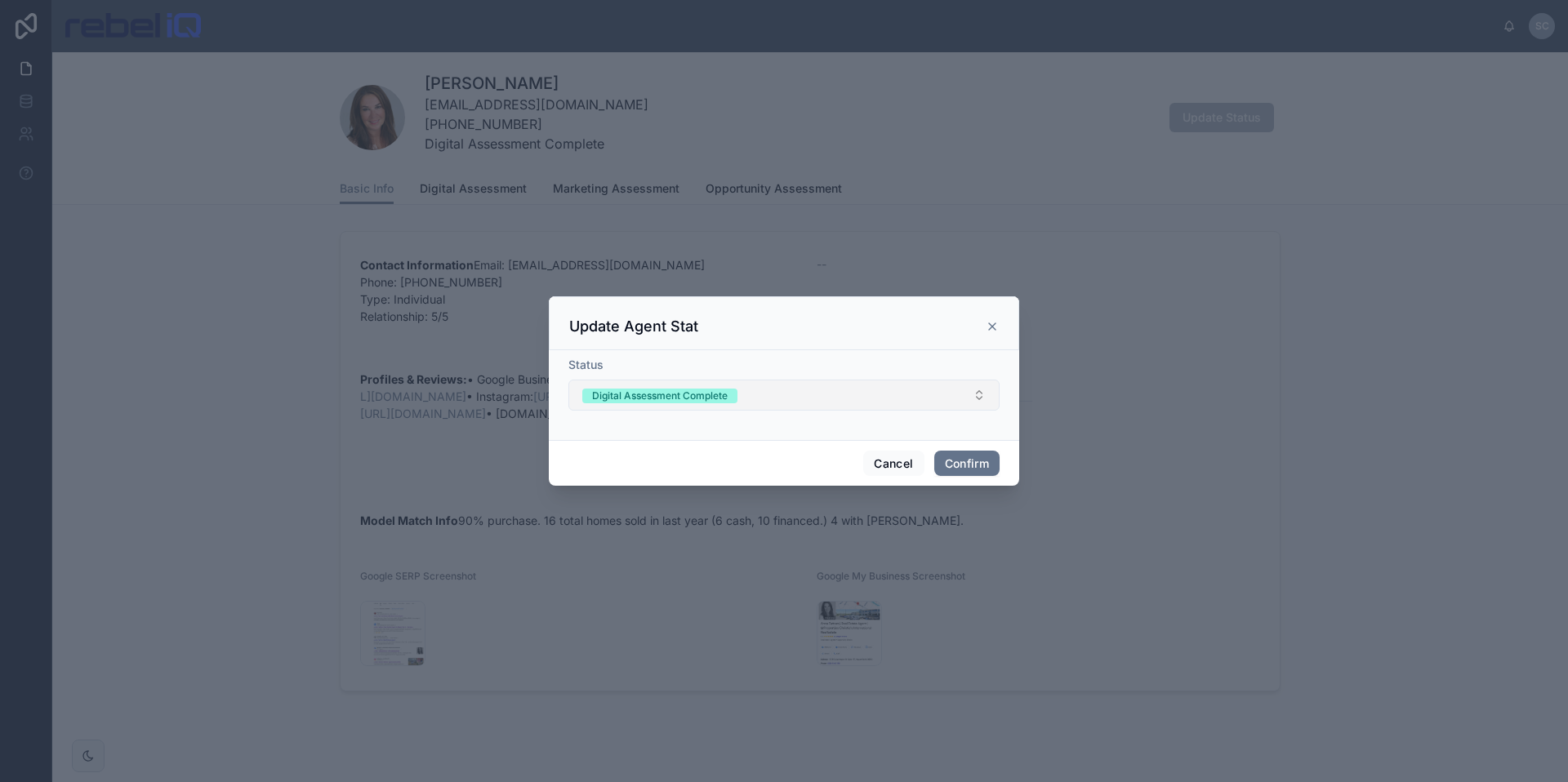
click at [929, 406] on button "Digital Assessment Complete" at bounding box center [784, 394] width 431 height 31
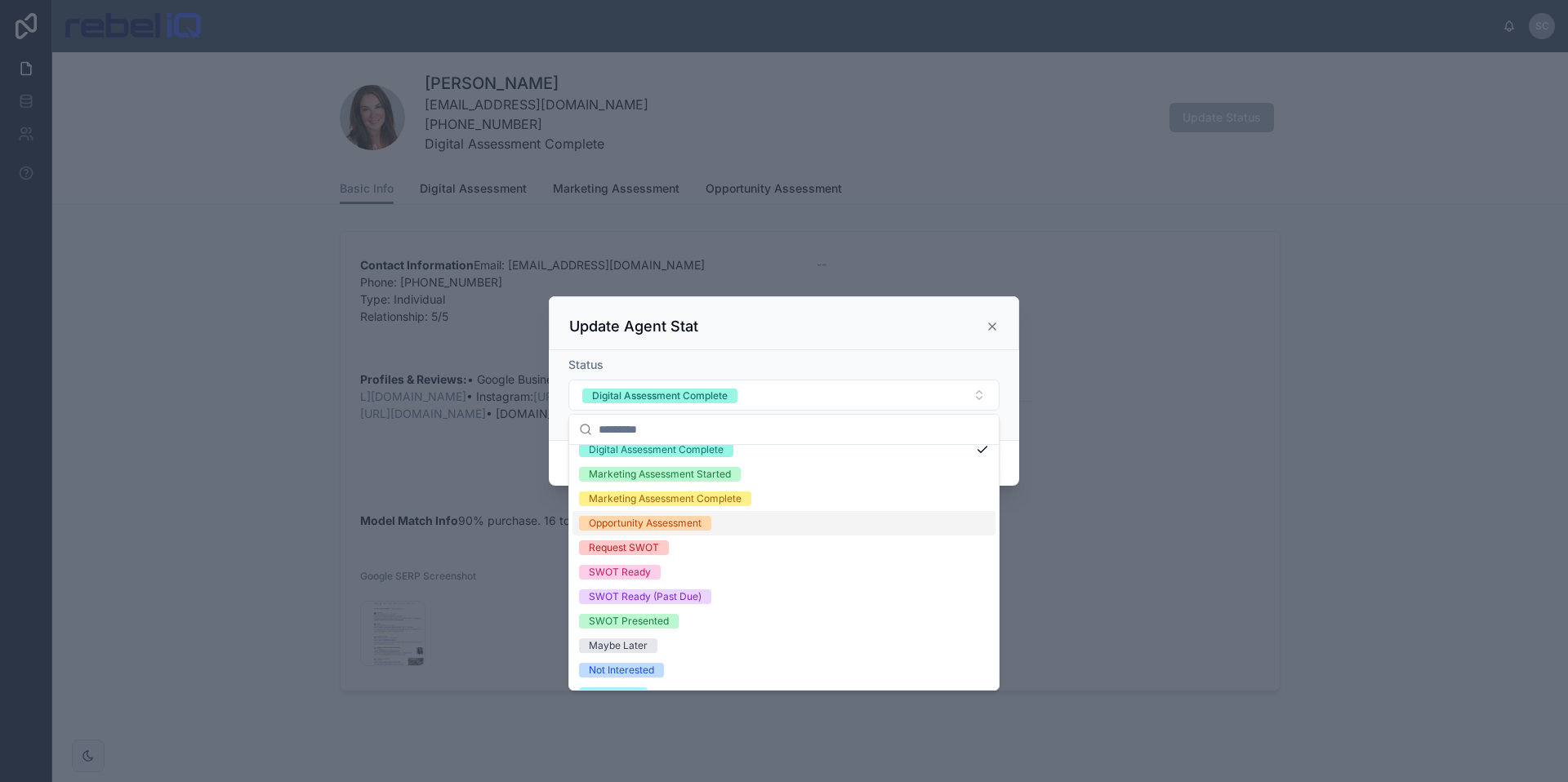
scroll to position [101, 0]
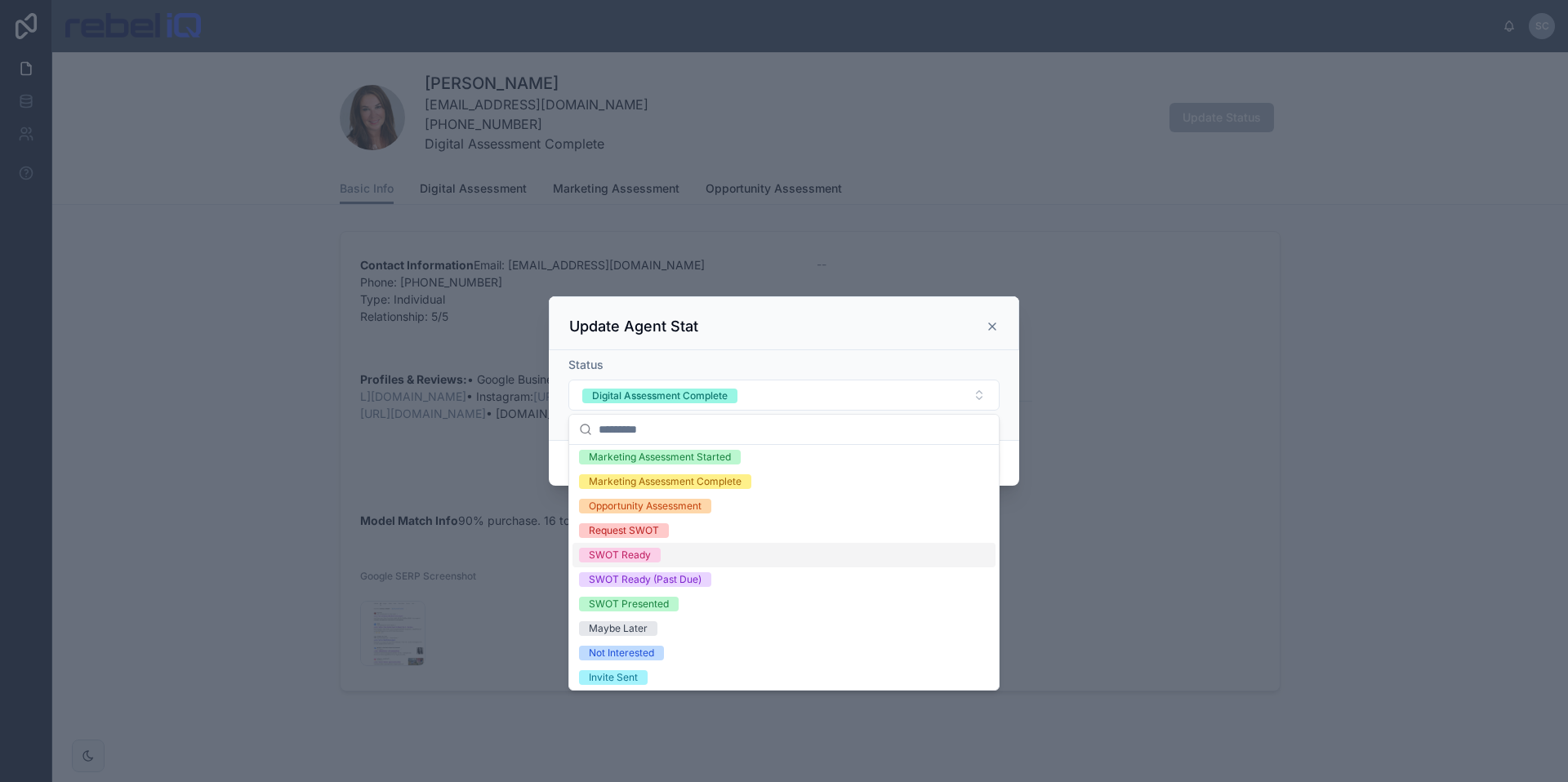
click at [801, 544] on div "SWOT Ready" at bounding box center [784, 555] width 423 height 24
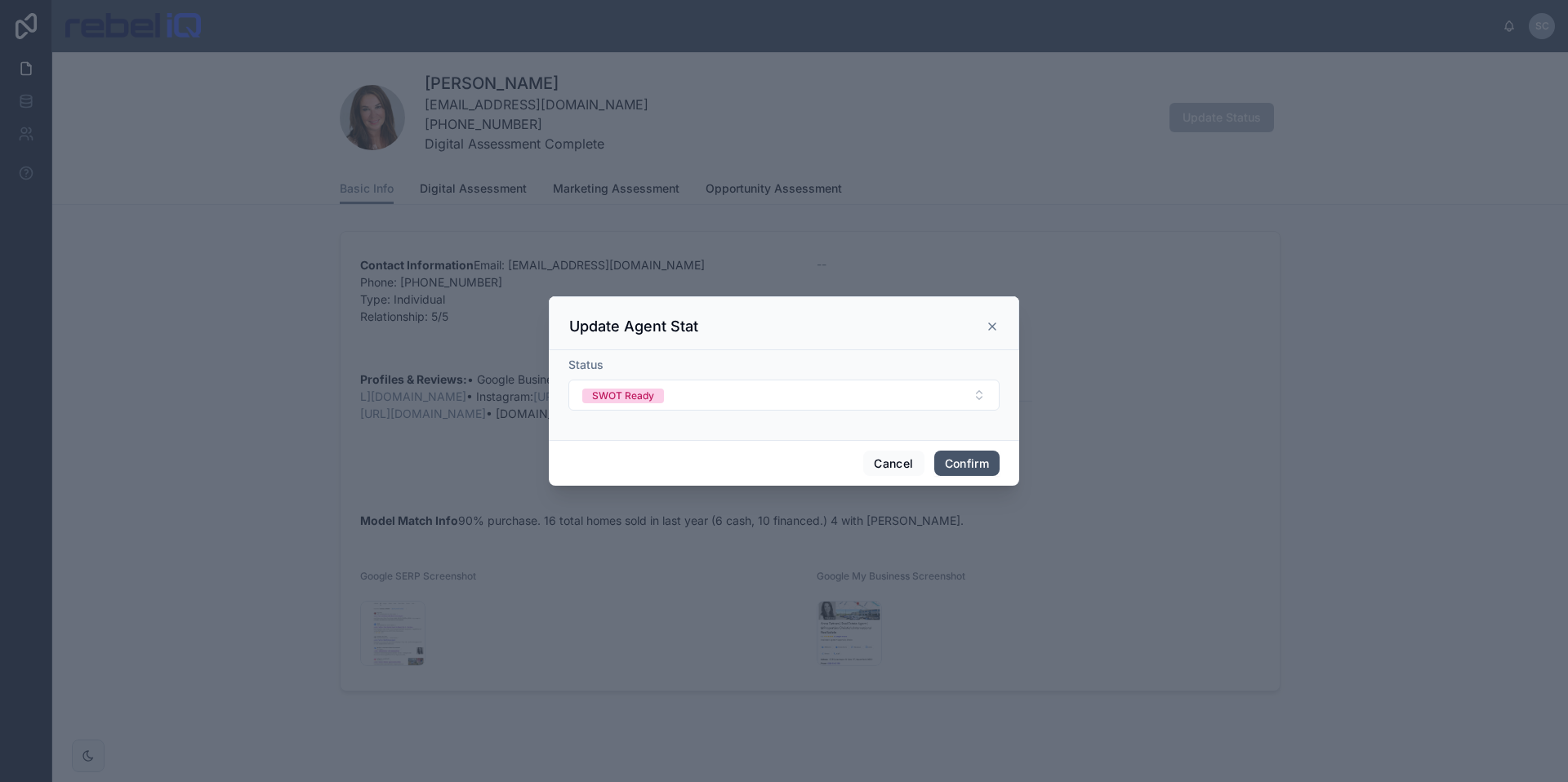
click at [970, 456] on button "Confirm" at bounding box center [967, 464] width 65 height 26
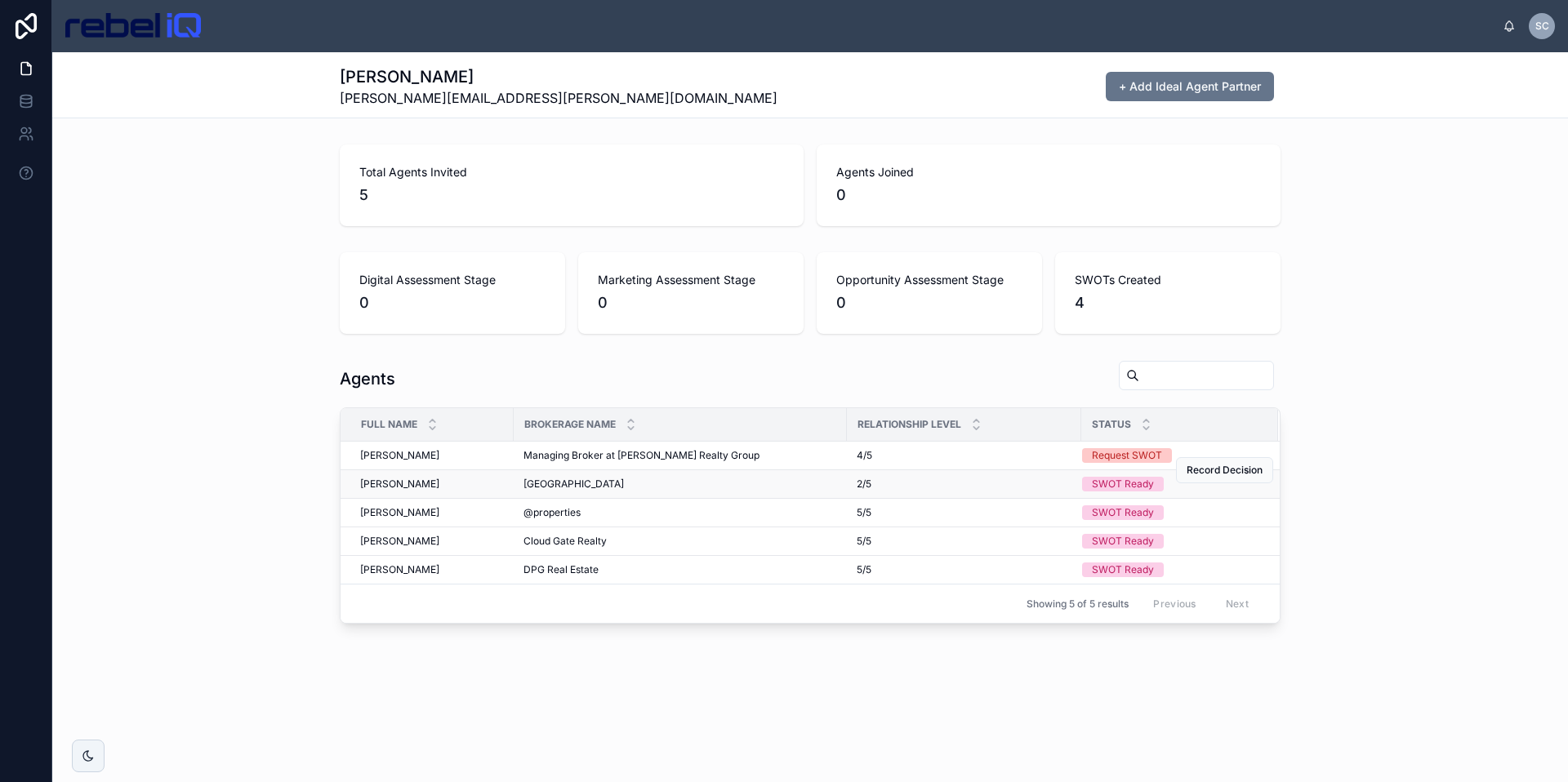
click at [538, 485] on span "[GEOGRAPHIC_DATA]" at bounding box center [573, 484] width 100 height 13
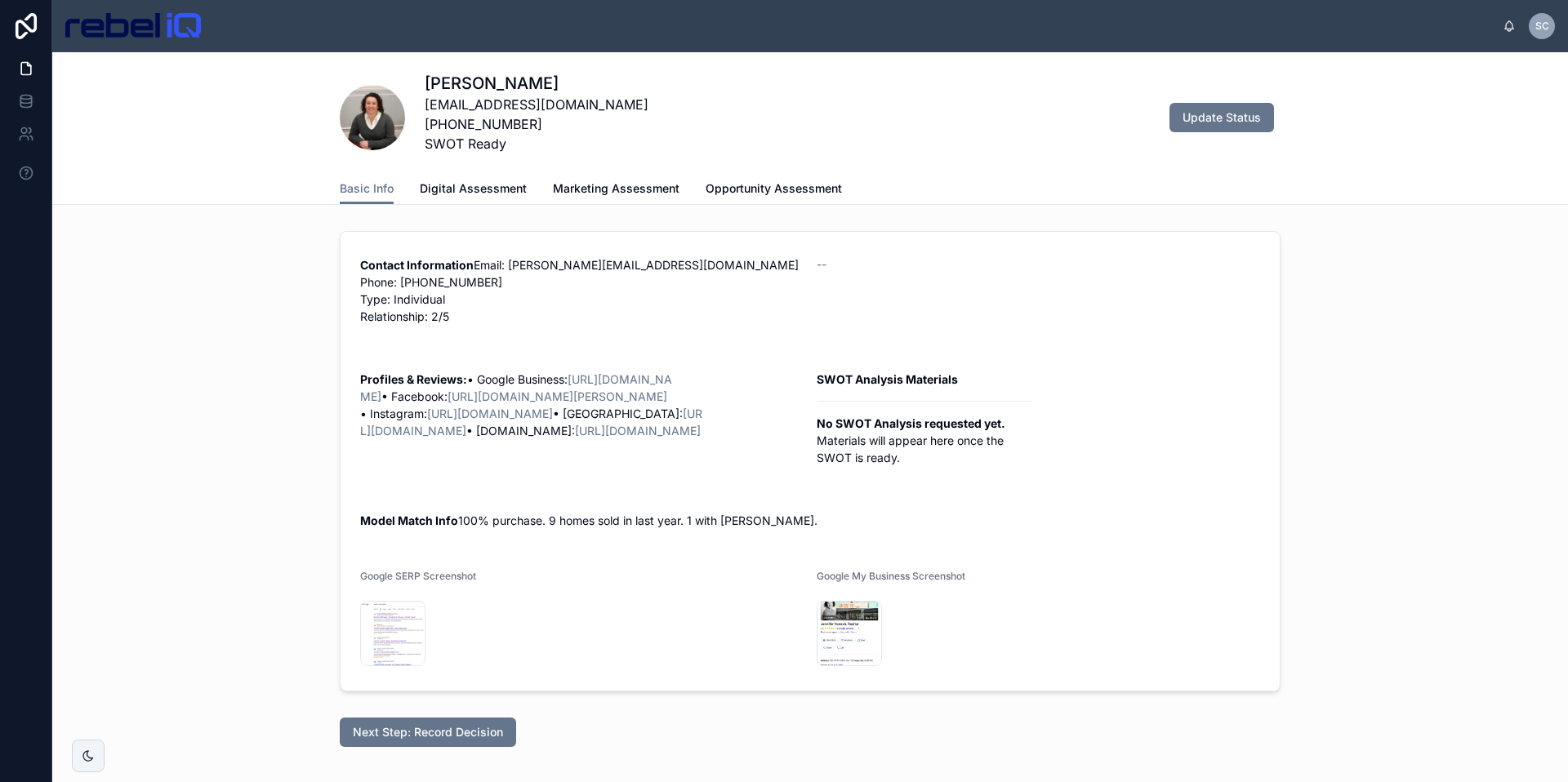
click at [882, 466] on p "No SWOT Analysis requested yet. Materials will appear here once the SWOT is rea…" at bounding box center [924, 440] width 215 height 51
click at [883, 430] on strong "No SWOT Analysis requested yet." at bounding box center [910, 423] width 188 height 14
click at [880, 386] on strong "SWOT Analysis Materials" at bounding box center [887, 378] width 141 height 14
click at [880, 388] on p "SWOT Analysis Materials" at bounding box center [924, 379] width 215 height 17
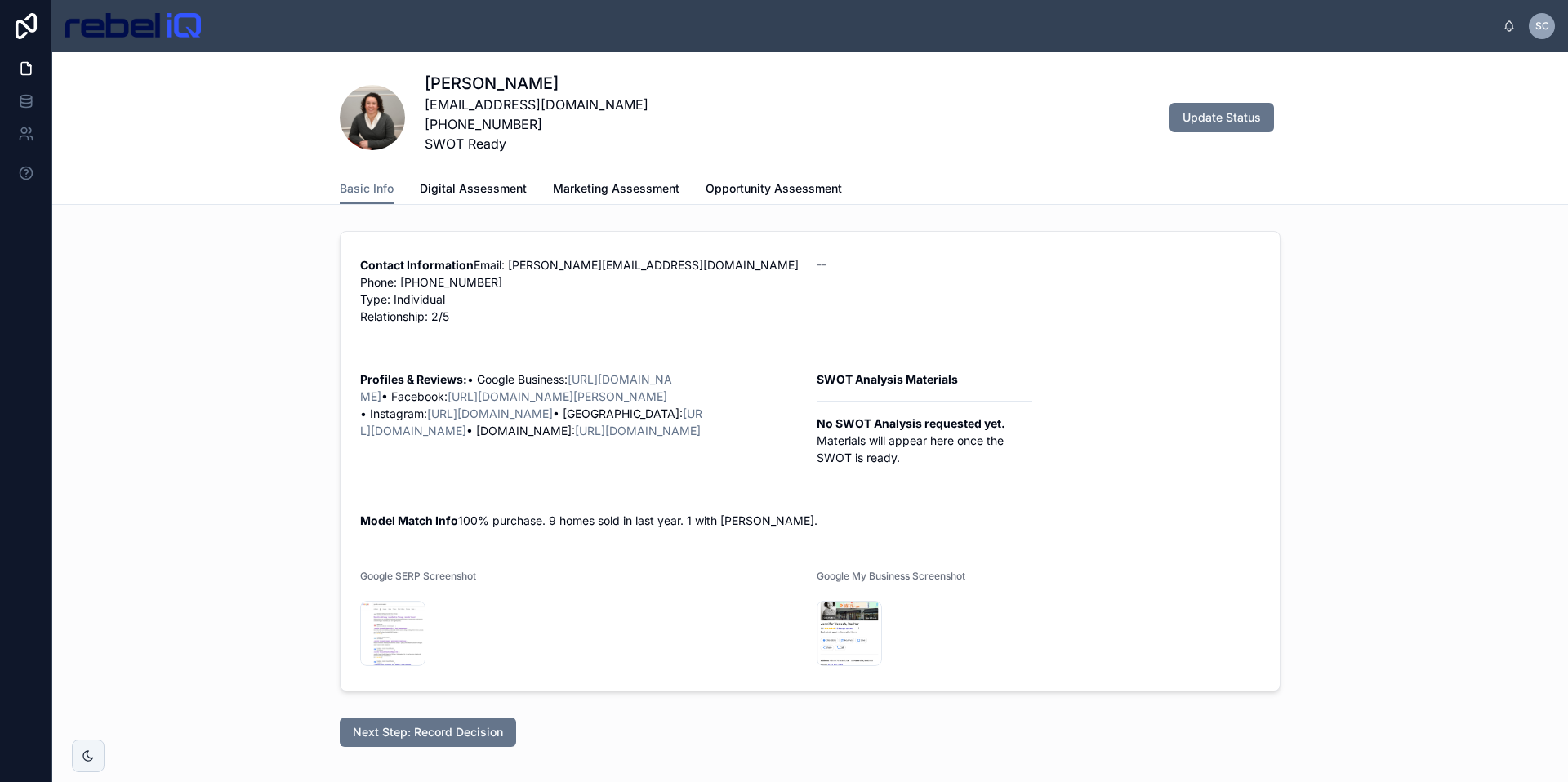
click at [884, 467] on p "No SWOT Analysis requested yet. Materials will appear here once the SWOT is rea…" at bounding box center [924, 440] width 215 height 51
click at [1244, 118] on span "Update Status" at bounding box center [1222, 118] width 79 height 17
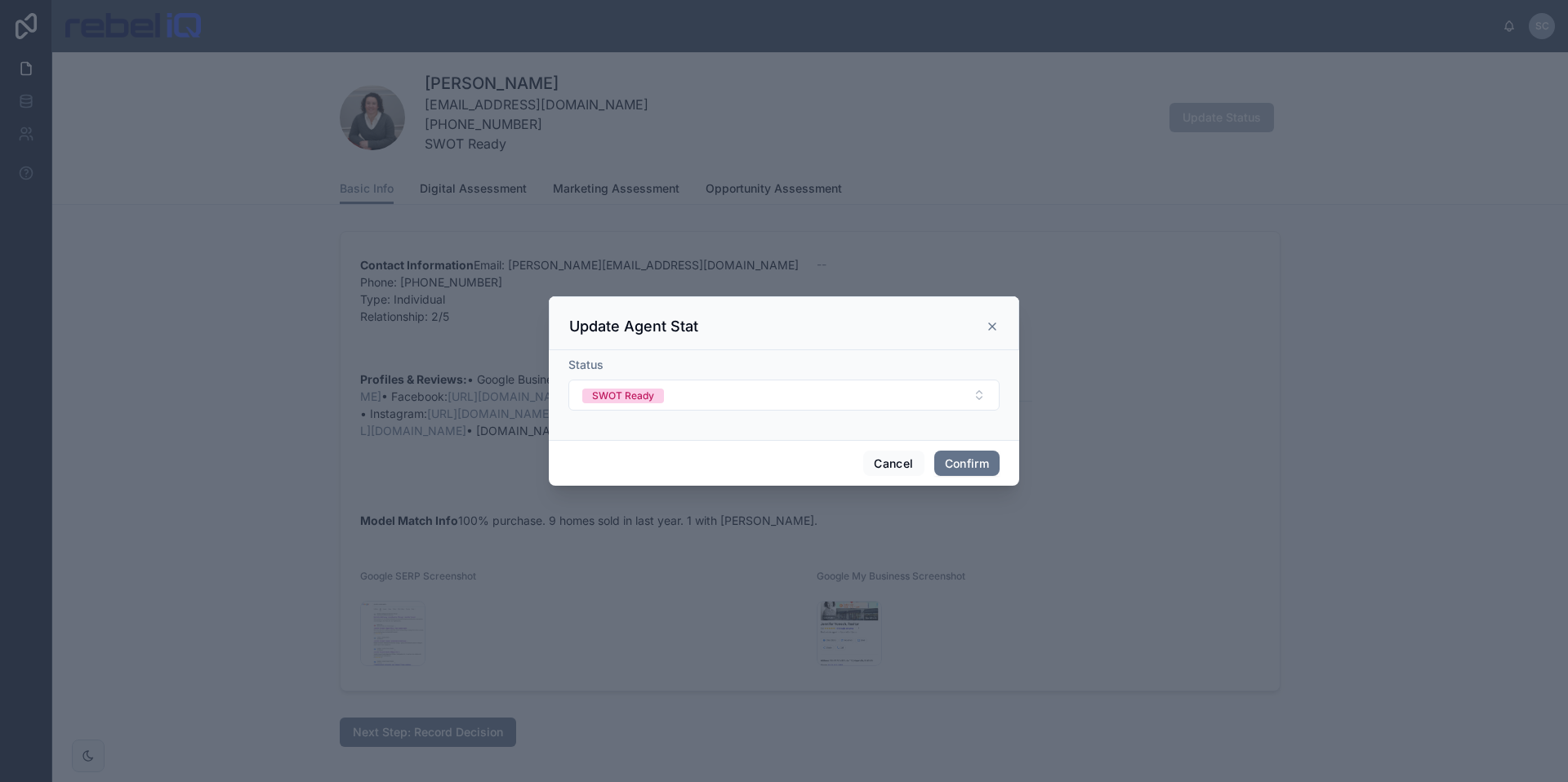
click at [995, 324] on icon at bounding box center [992, 327] width 6 height 6
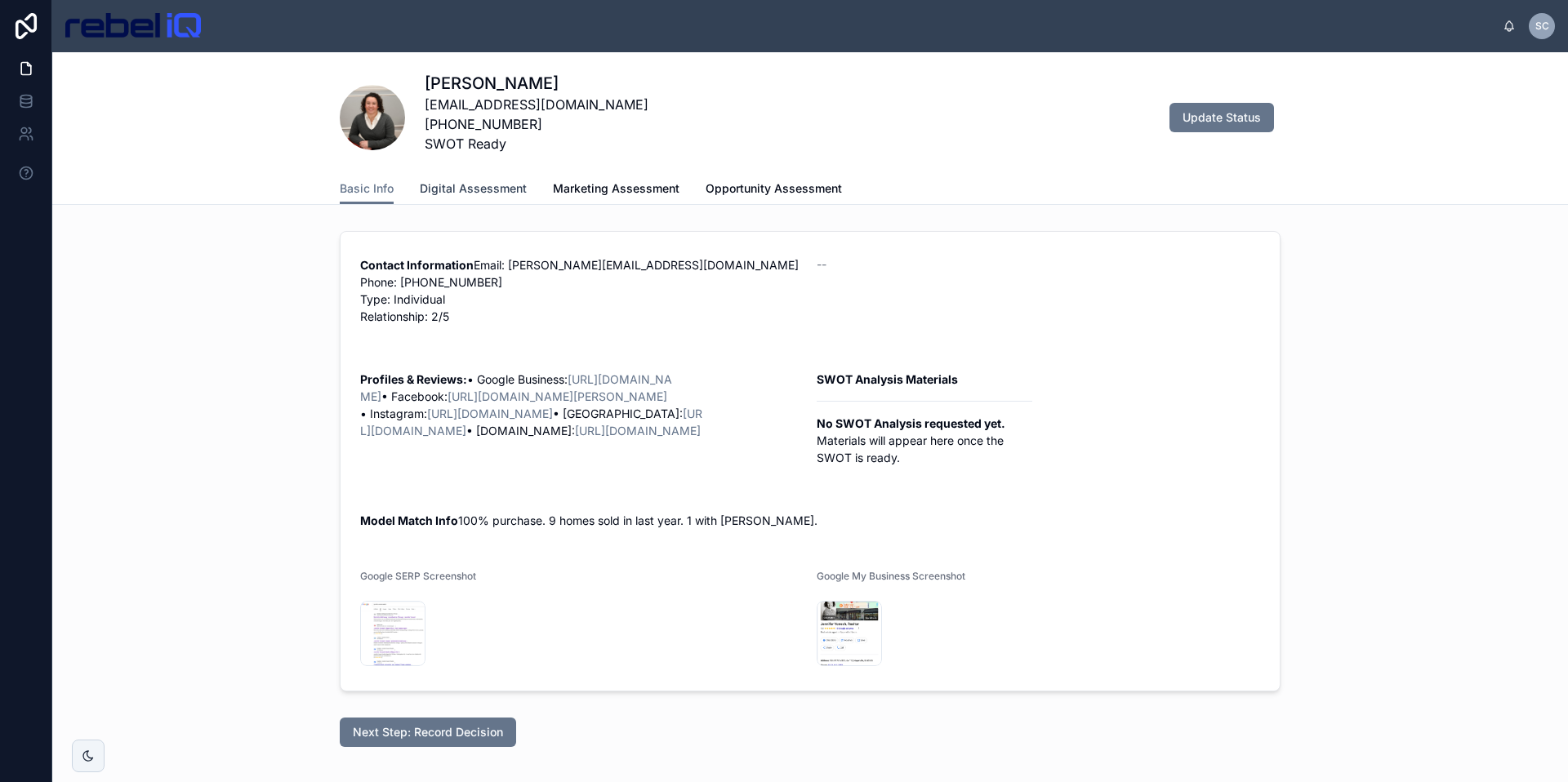
click at [420, 178] on link "Digital Assessment" at bounding box center [473, 190] width 107 height 32
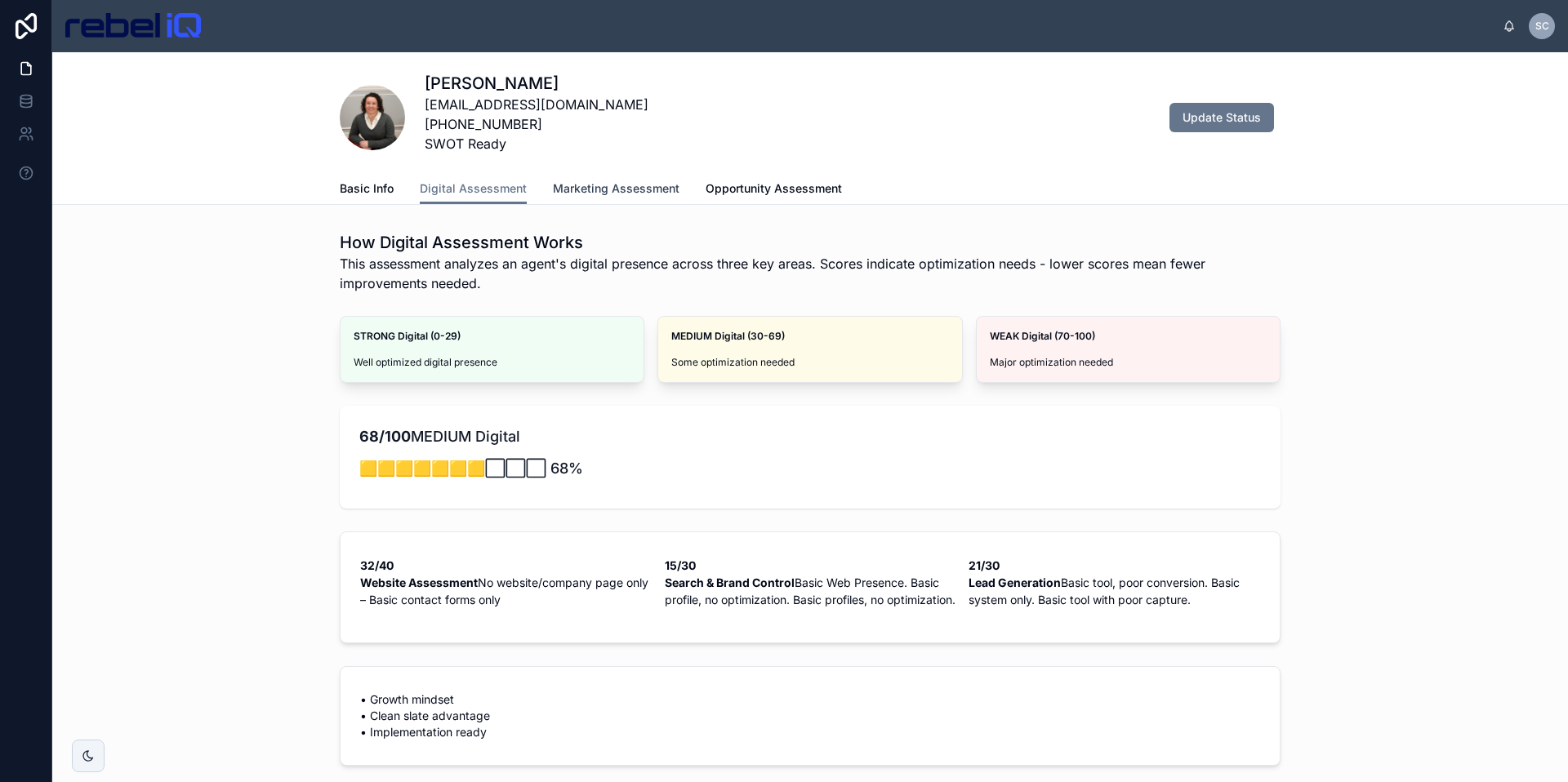
click at [634, 193] on span "Marketing Assessment" at bounding box center [616, 189] width 126 height 17
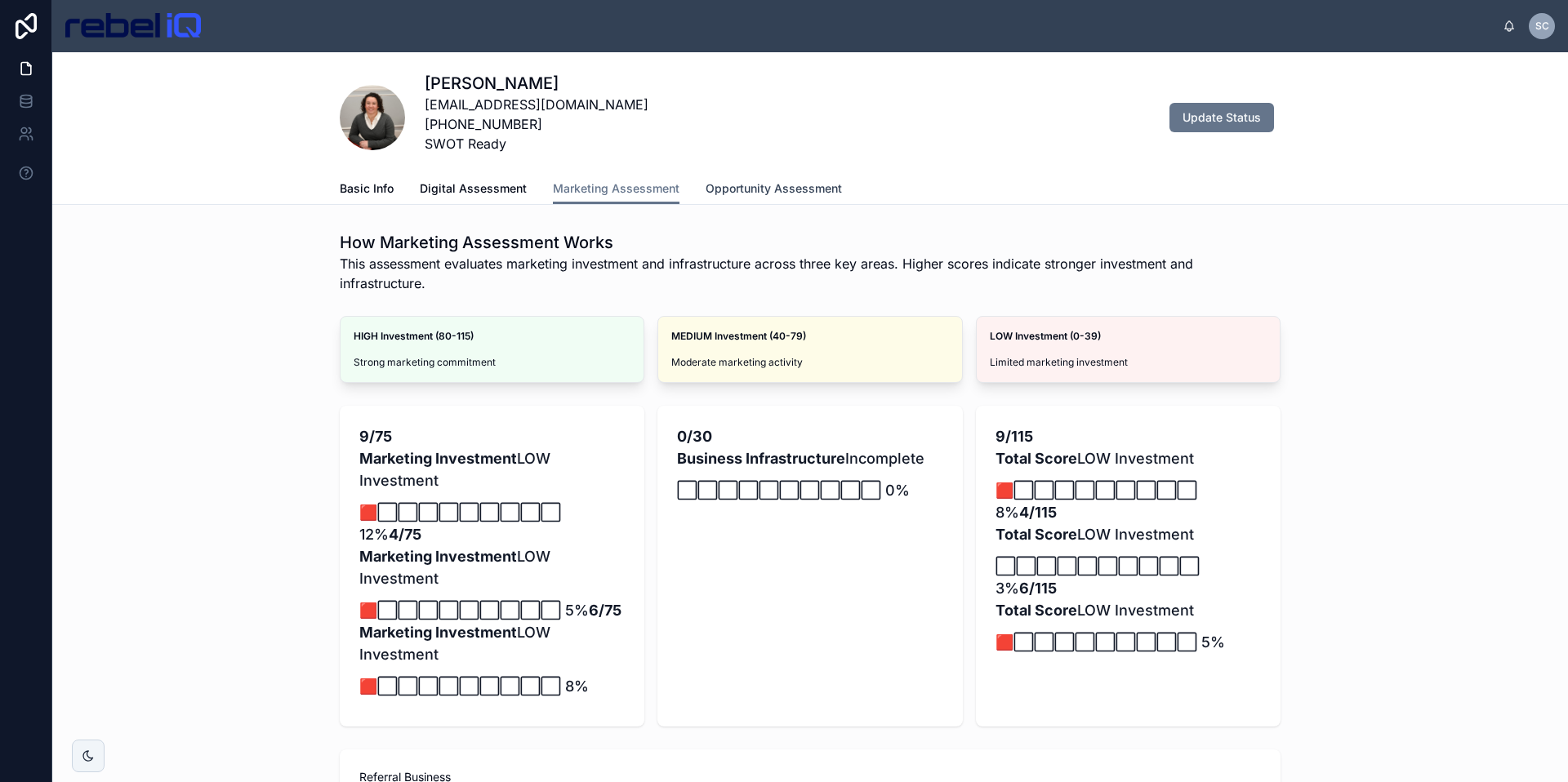
click at [749, 189] on span "Opportunity Assessment" at bounding box center [774, 189] width 136 height 17
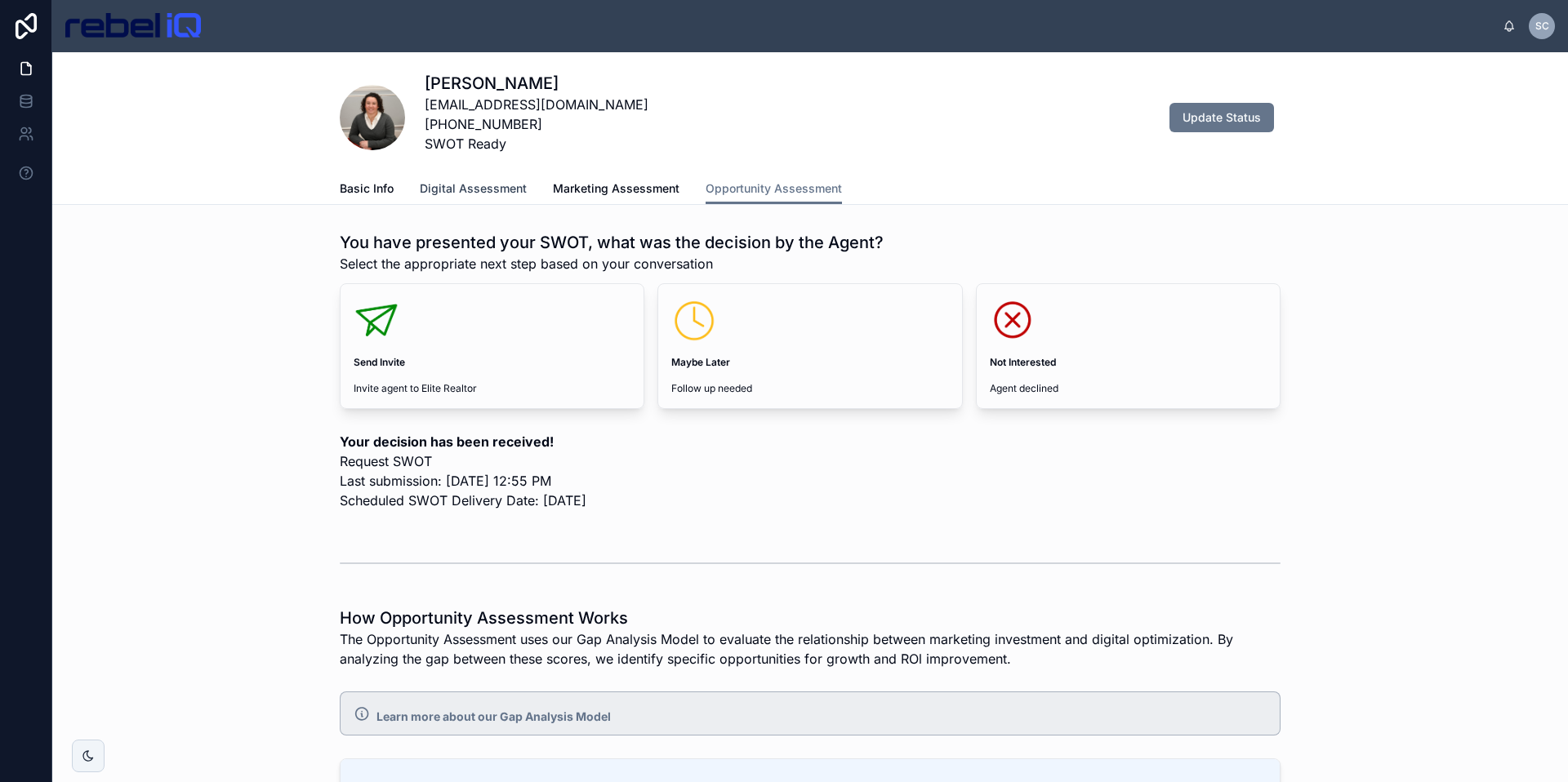
click at [421, 195] on span "Digital Assessment" at bounding box center [473, 189] width 107 height 17
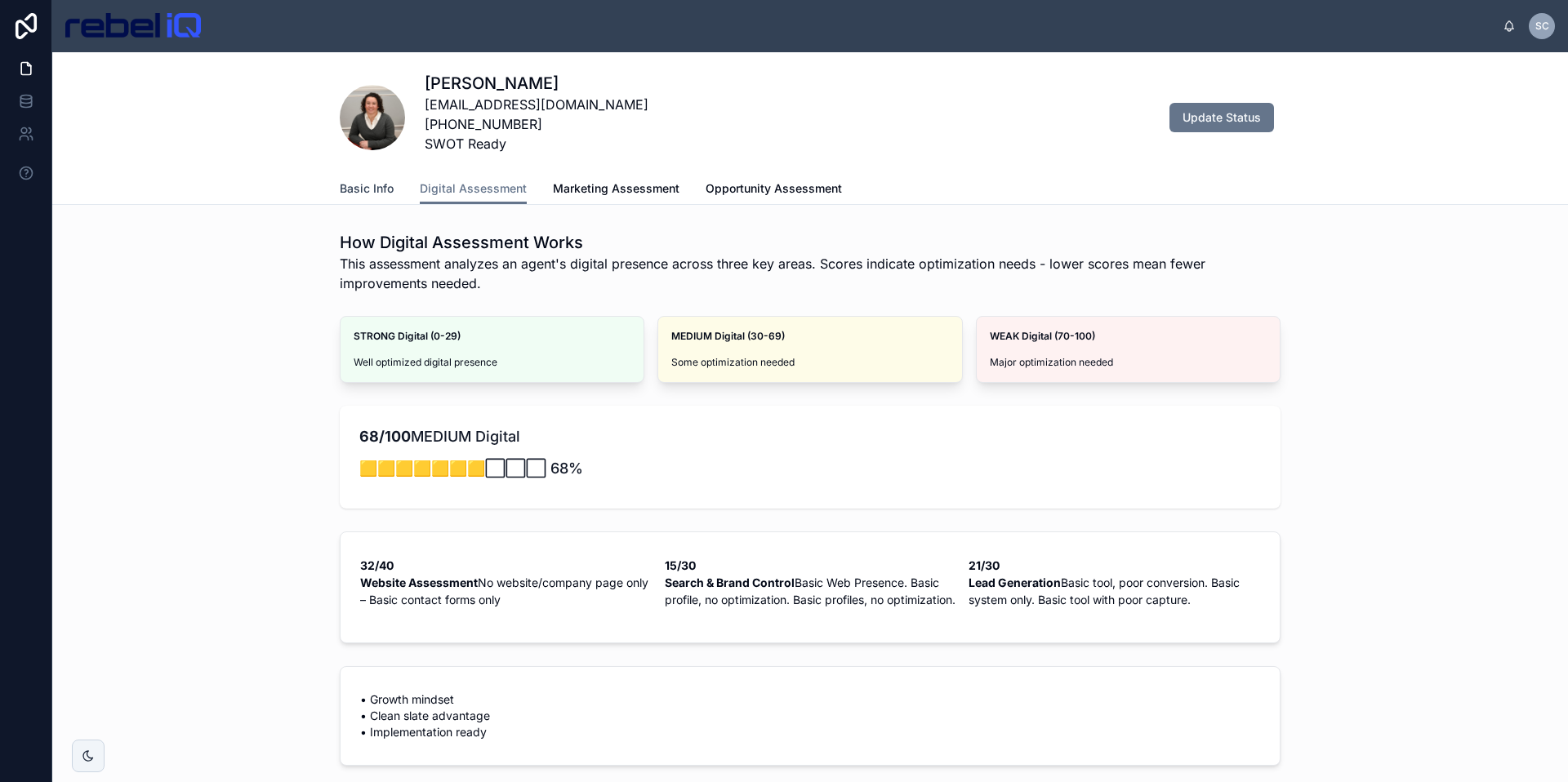
click at [354, 193] on span "Basic Info" at bounding box center [366, 189] width 54 height 17
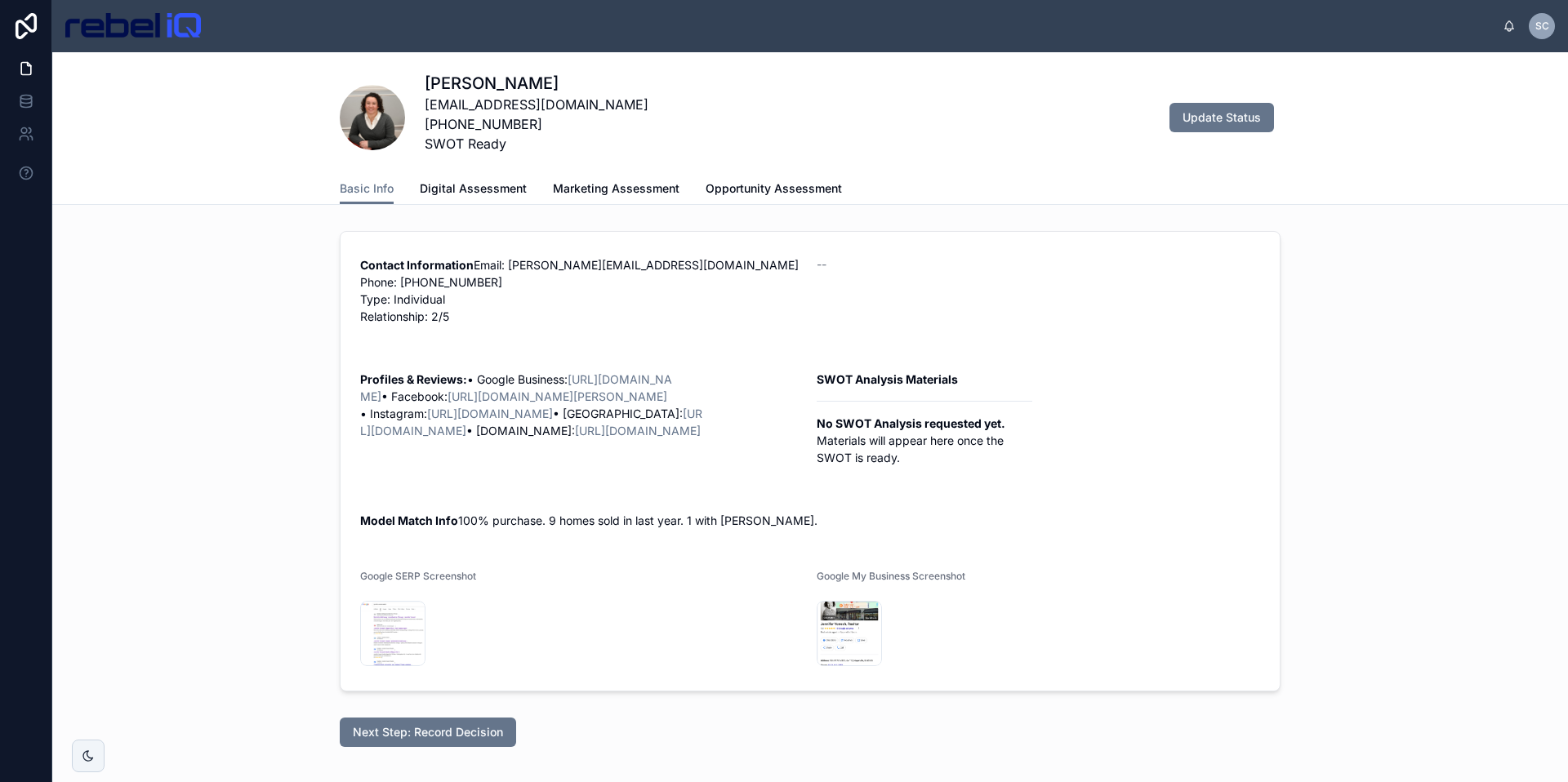
click at [947, 455] on p "No SWOT Analysis requested yet. Materials will appear here once the SWOT is rea…" at bounding box center [924, 440] width 215 height 51
click at [1075, 225] on div "Contact Information Email: [PERSON_NAME][EMAIL_ADDRESS][DOMAIN_NAME] Phone: [PH…" at bounding box center [810, 461] width 960 height 474
click at [1185, 126] on button "Update Status" at bounding box center [1222, 118] width 105 height 30
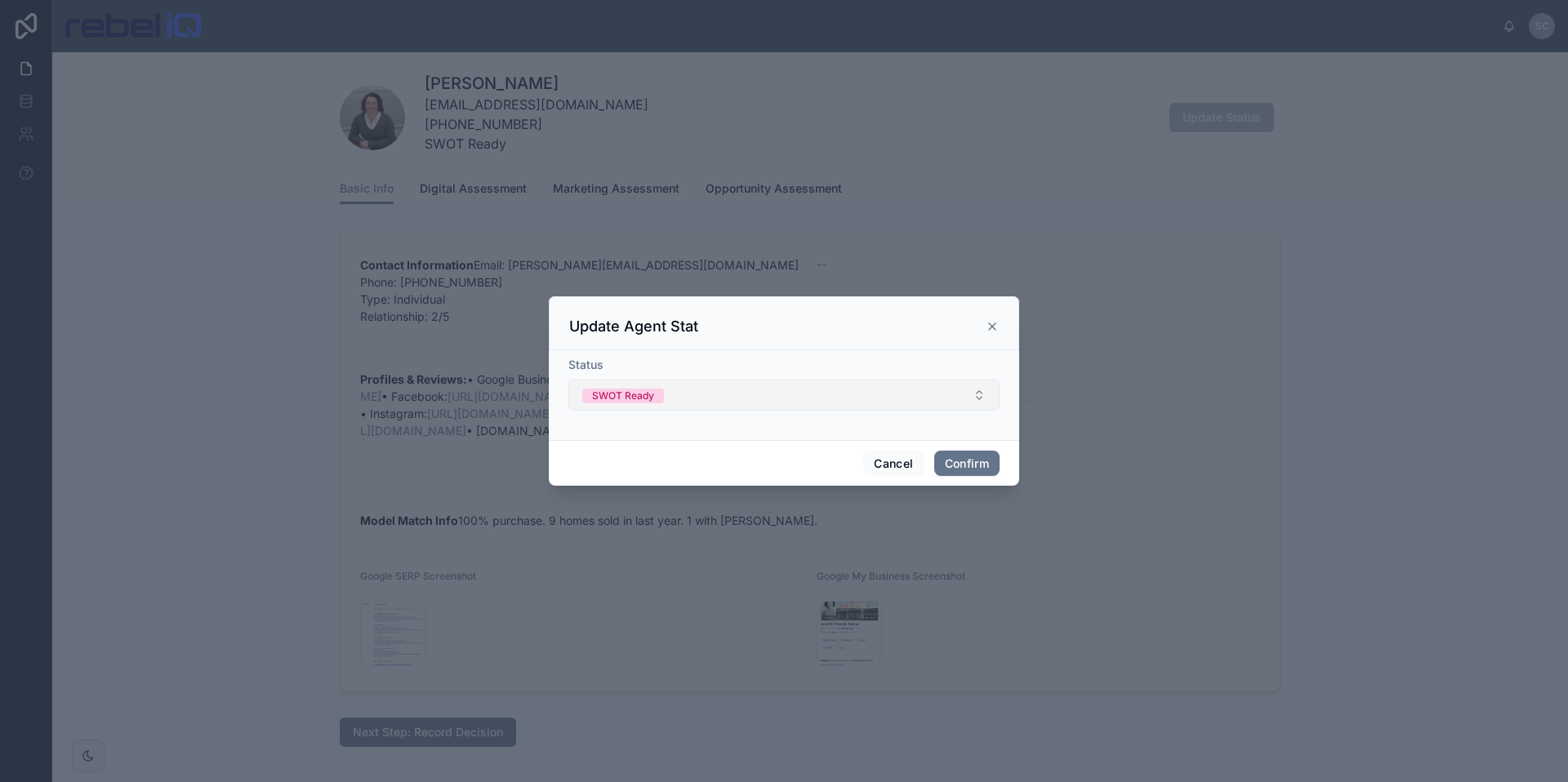
click at [967, 386] on button "SWOT Ready" at bounding box center [784, 394] width 431 height 31
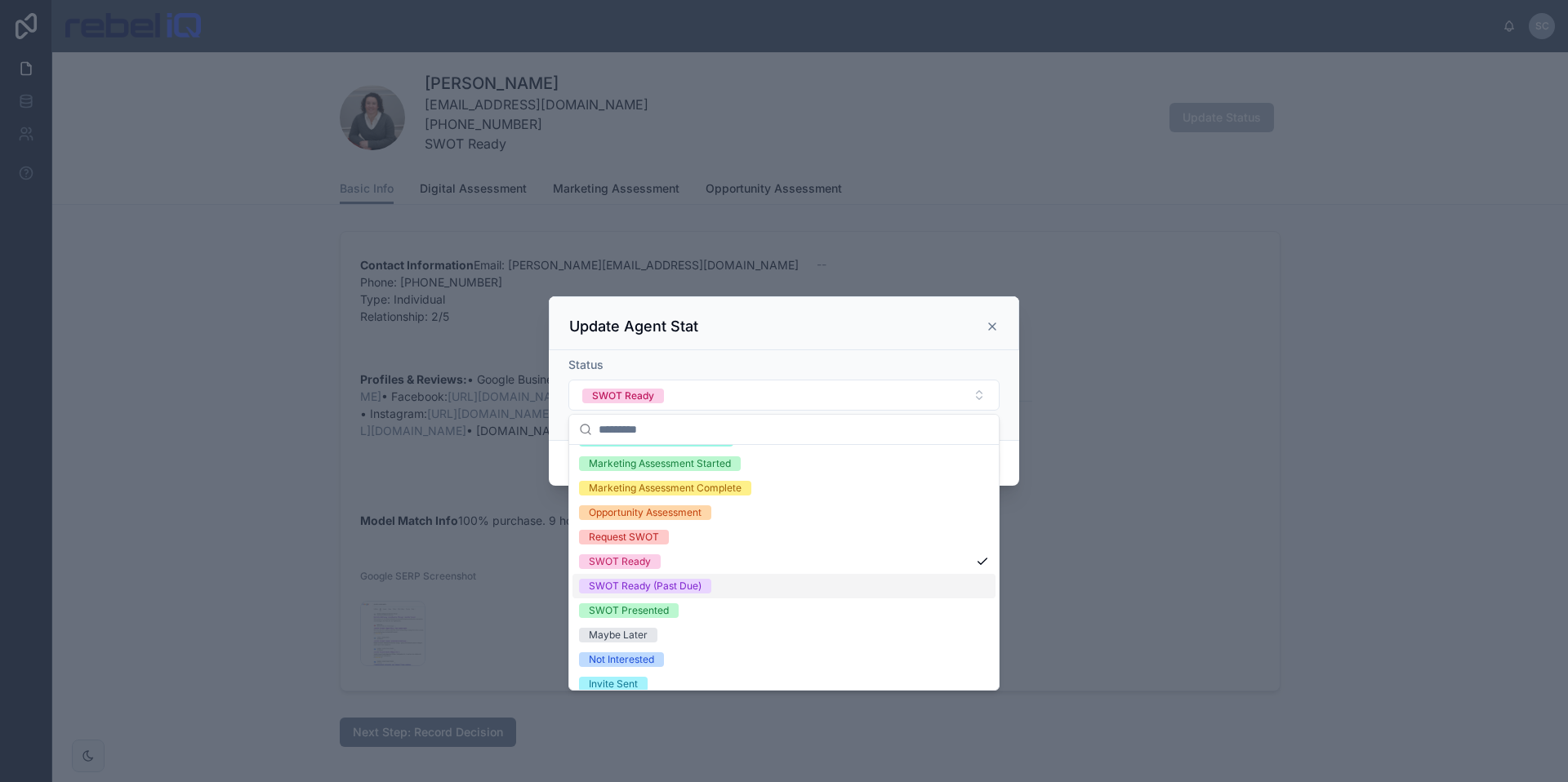
scroll to position [108, 0]
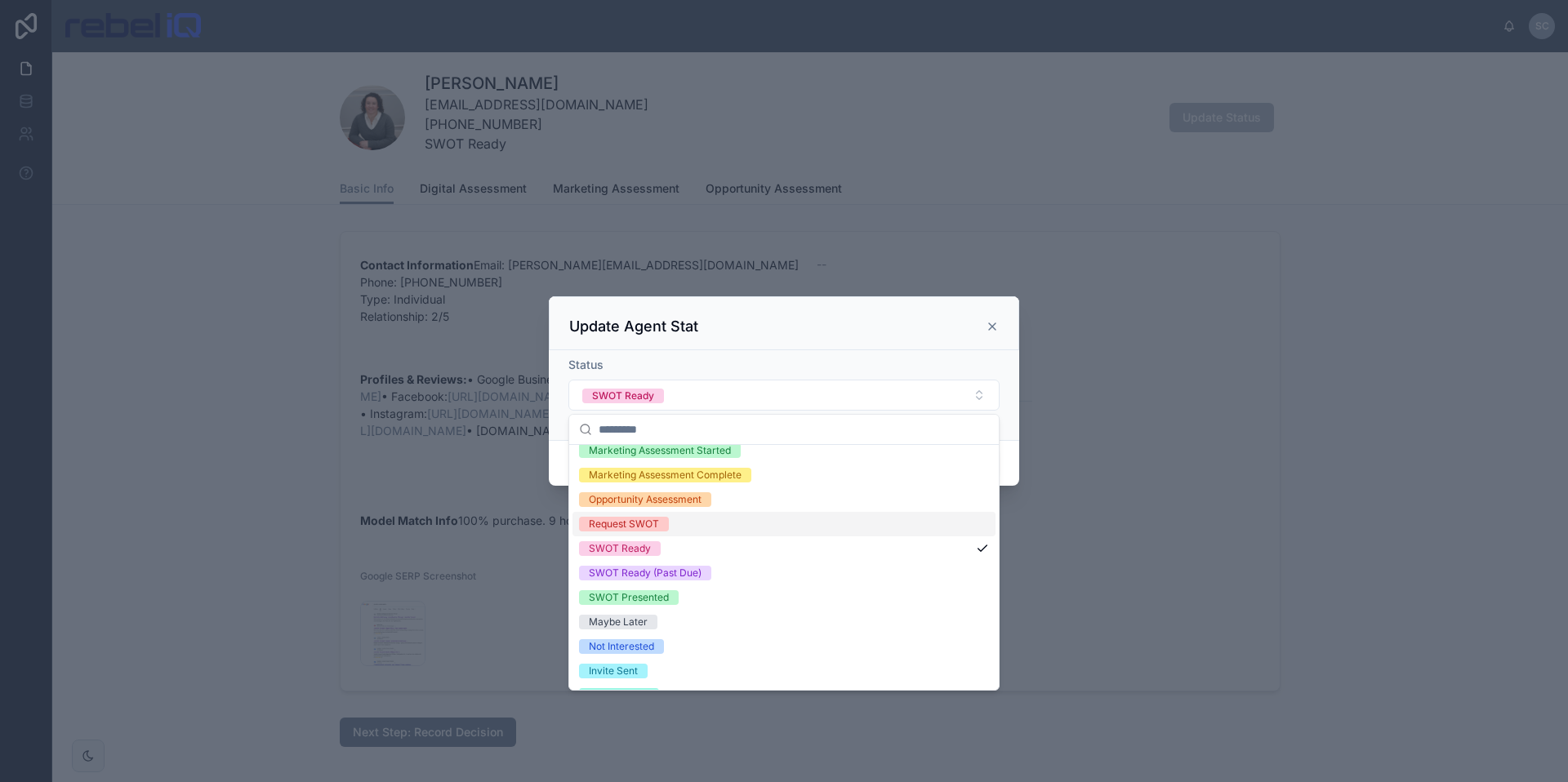
click at [700, 532] on div "Request SWOT" at bounding box center [784, 524] width 423 height 24
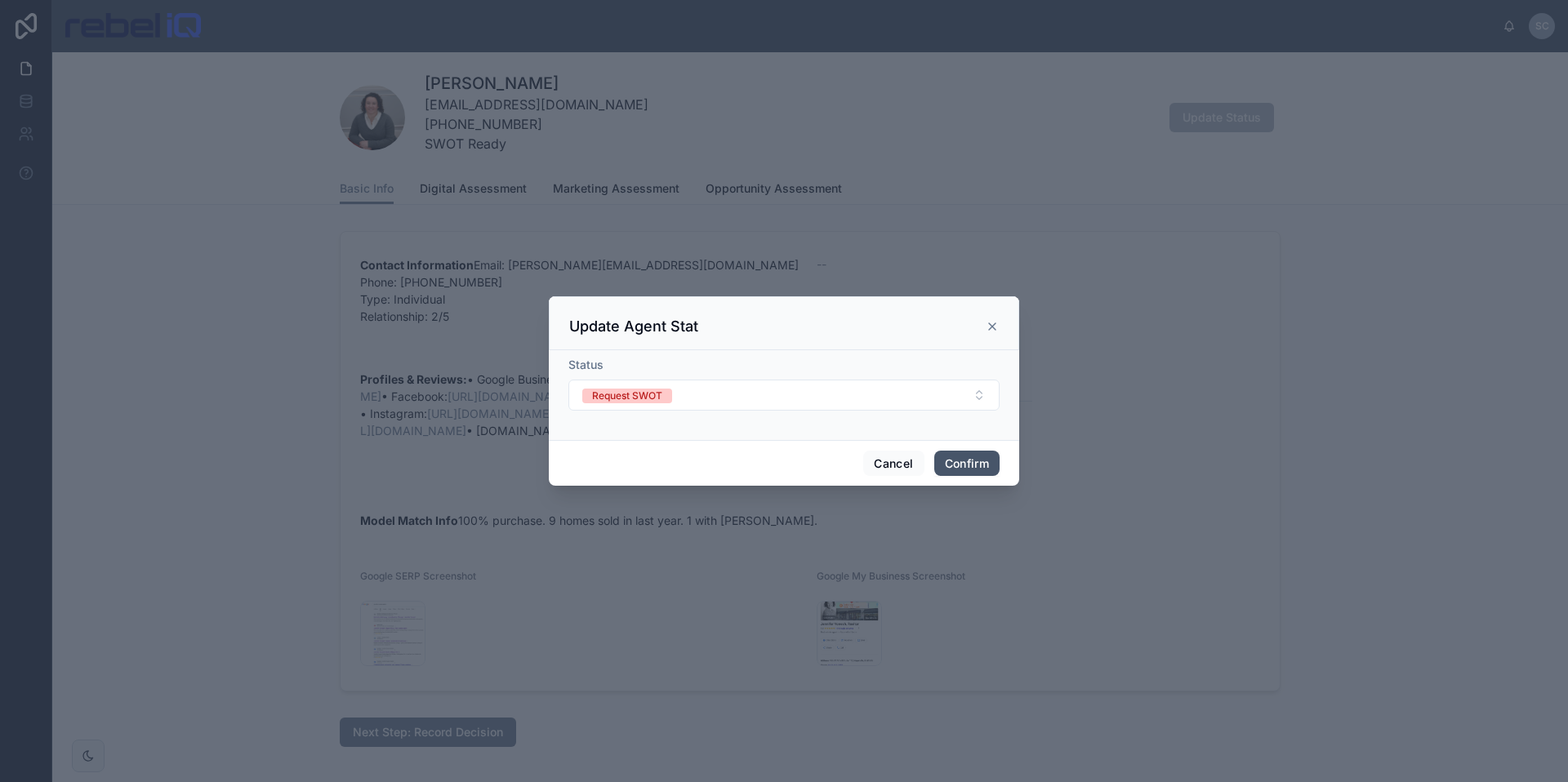
click at [976, 461] on button "Confirm" at bounding box center [967, 464] width 65 height 26
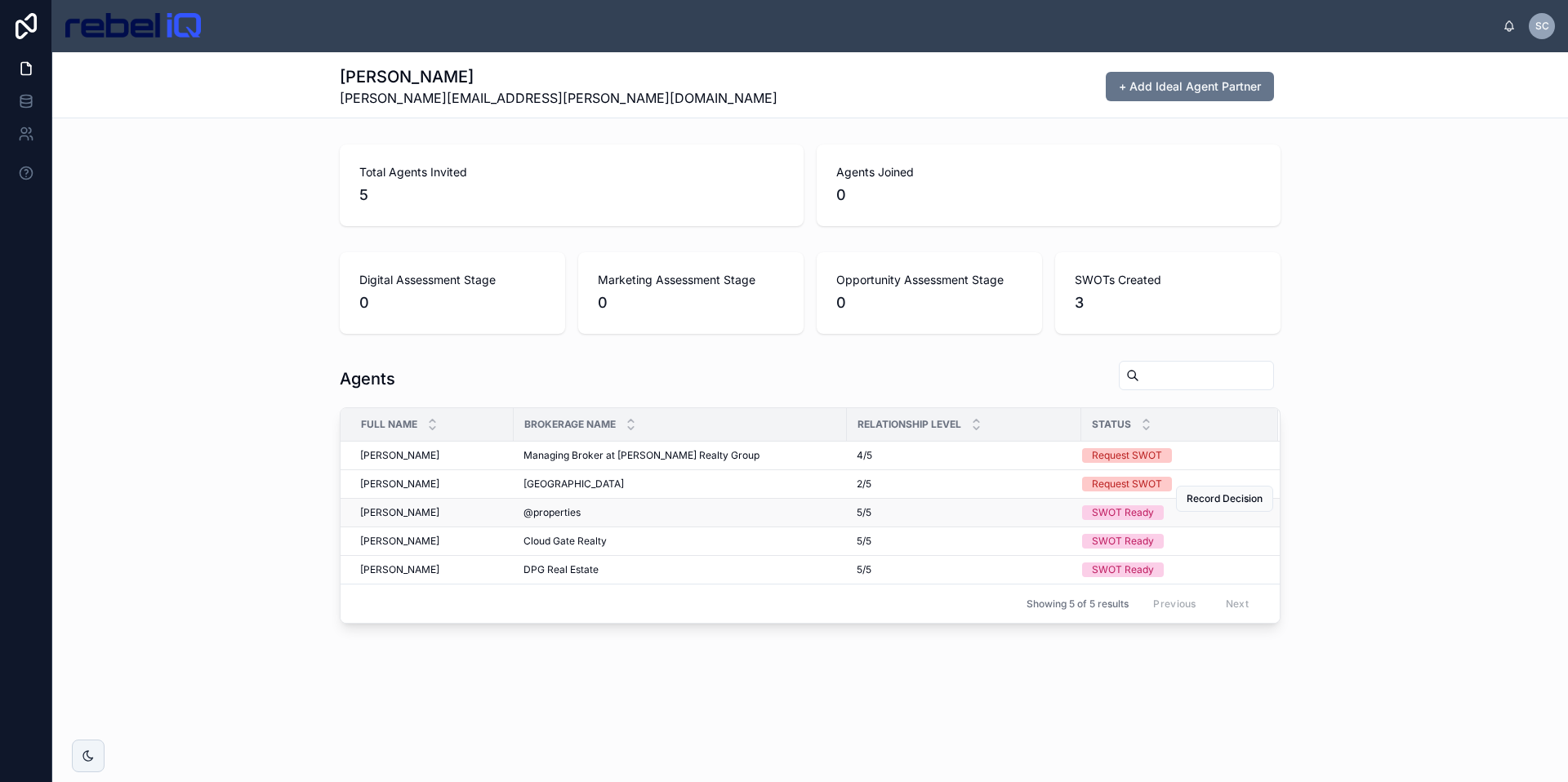
click at [1106, 512] on div "SWOT Ready" at bounding box center [1123, 513] width 62 height 15
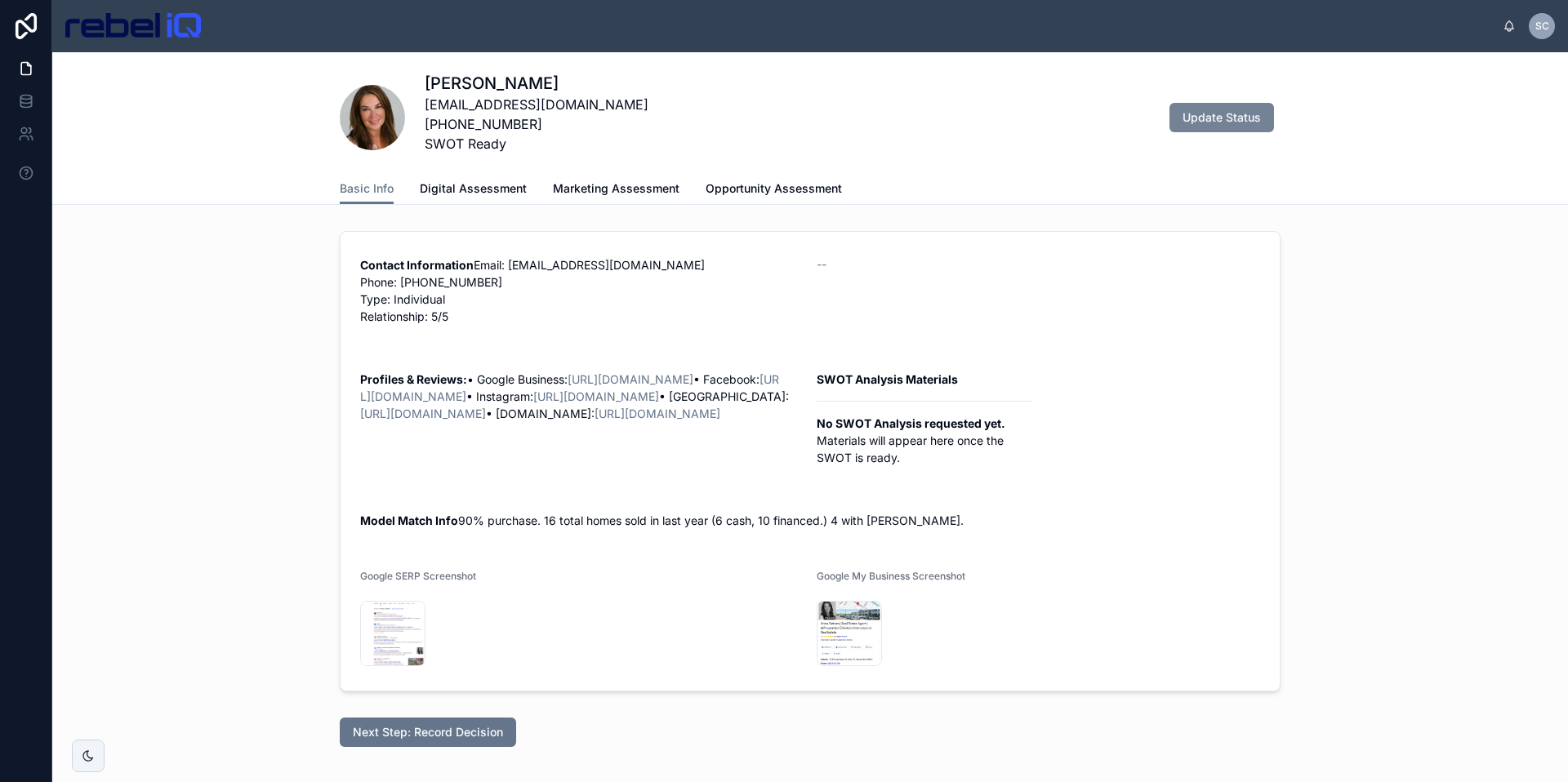
click at [1227, 124] on span "Update Status" at bounding box center [1222, 118] width 79 height 17
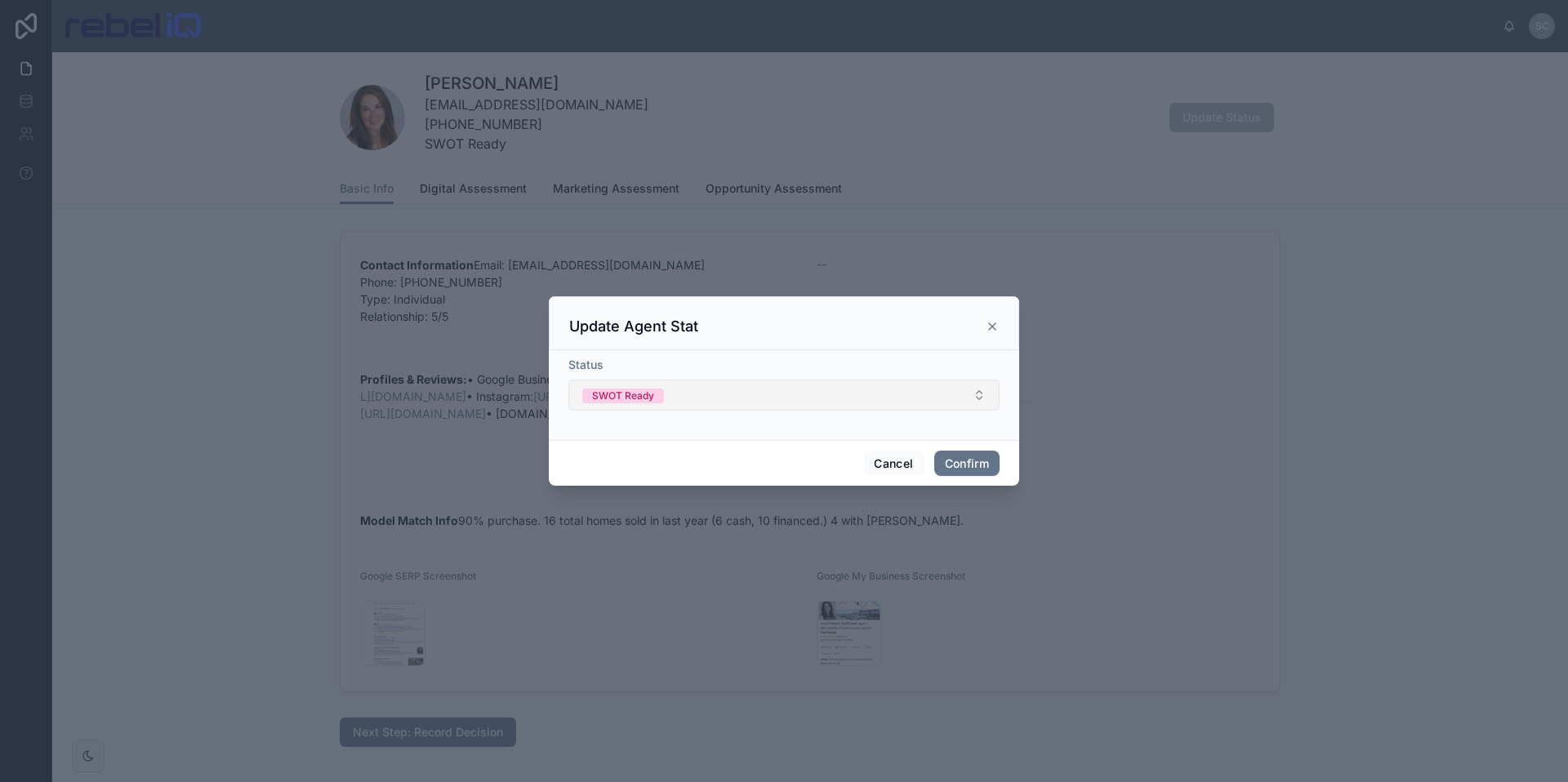
click at [891, 386] on button "SWOT Ready" at bounding box center [784, 394] width 431 height 31
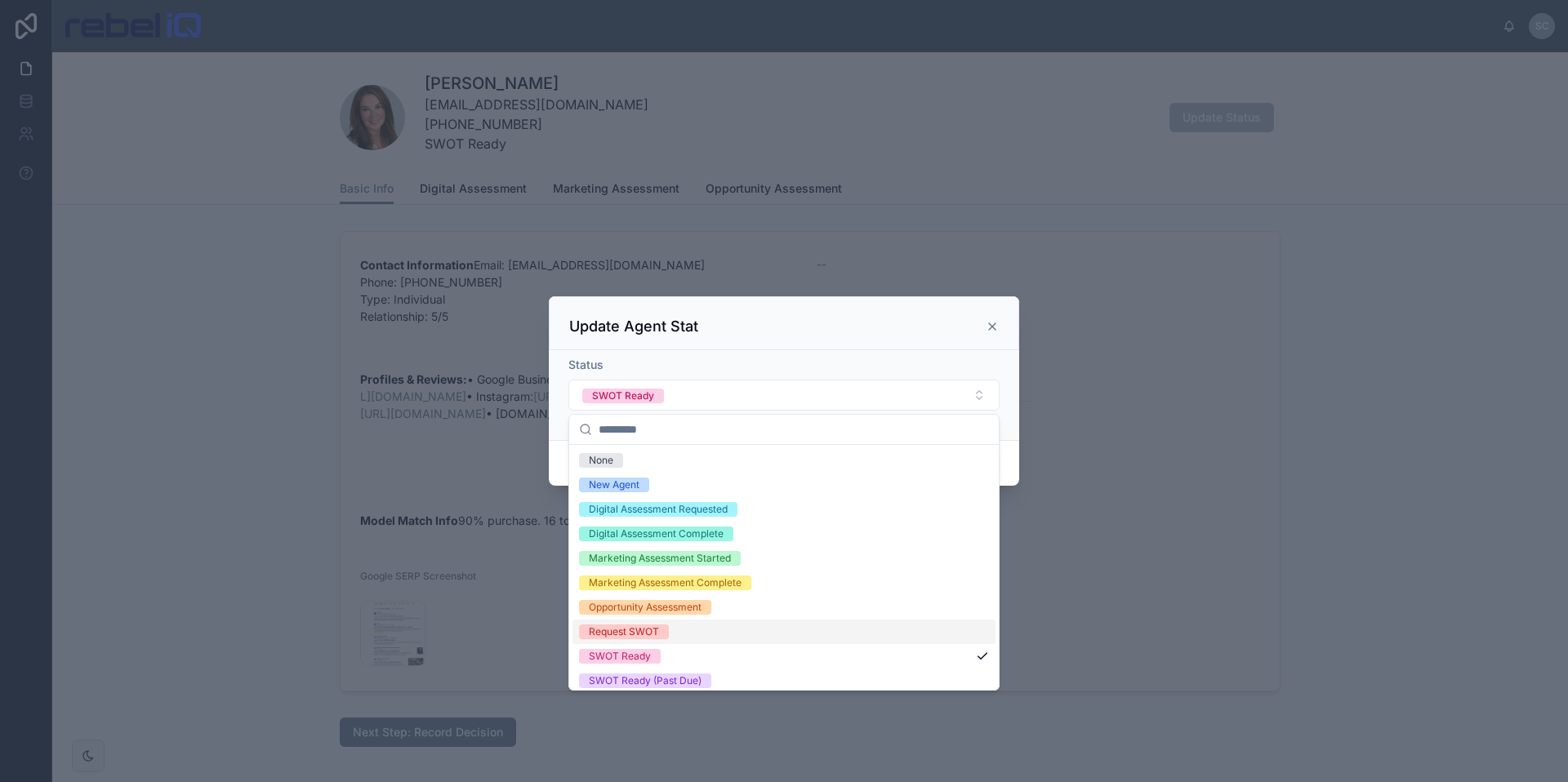
click at [741, 639] on div "Request SWOT" at bounding box center [784, 632] width 423 height 24
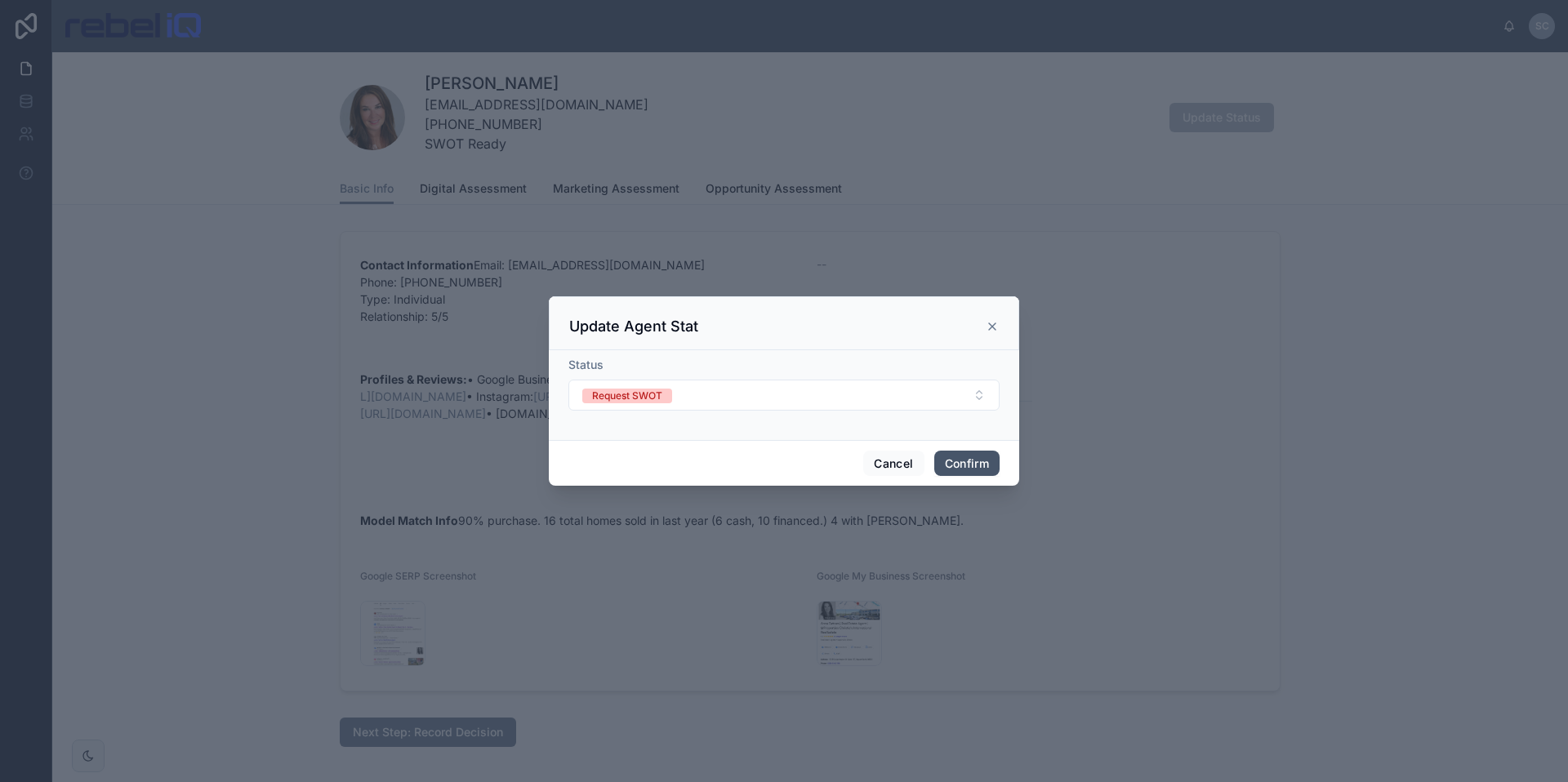
click at [992, 454] on button "Confirm" at bounding box center [967, 464] width 65 height 26
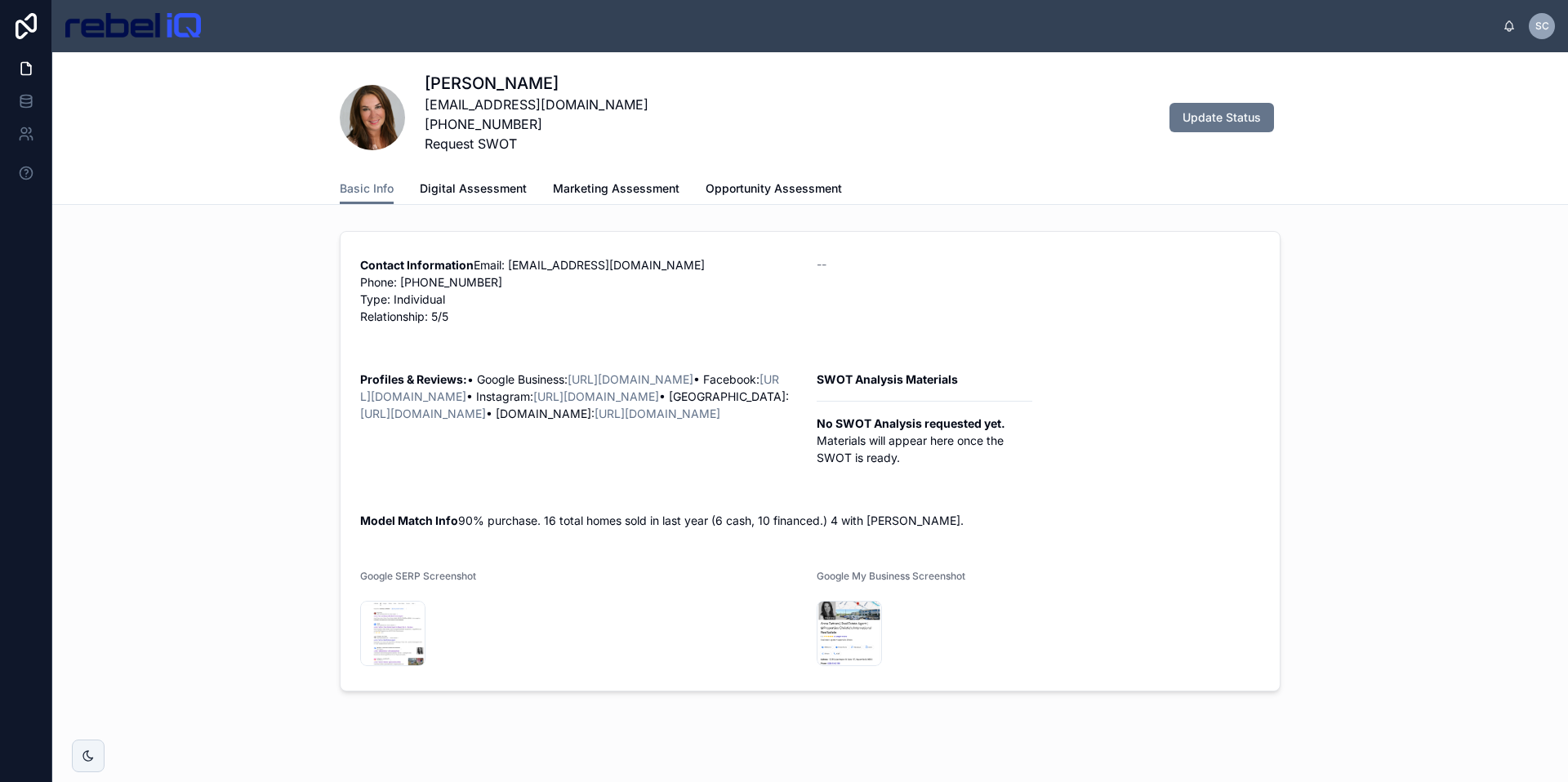
click at [751, 125] on div "[PERSON_NAME] [EMAIL_ADDRESS][DOMAIN_NAME] [PHONE_NUMBER] Request SWOT Update S…" at bounding box center [810, 117] width 941 height 92
